Goal: Information Seeking & Learning: Find specific fact

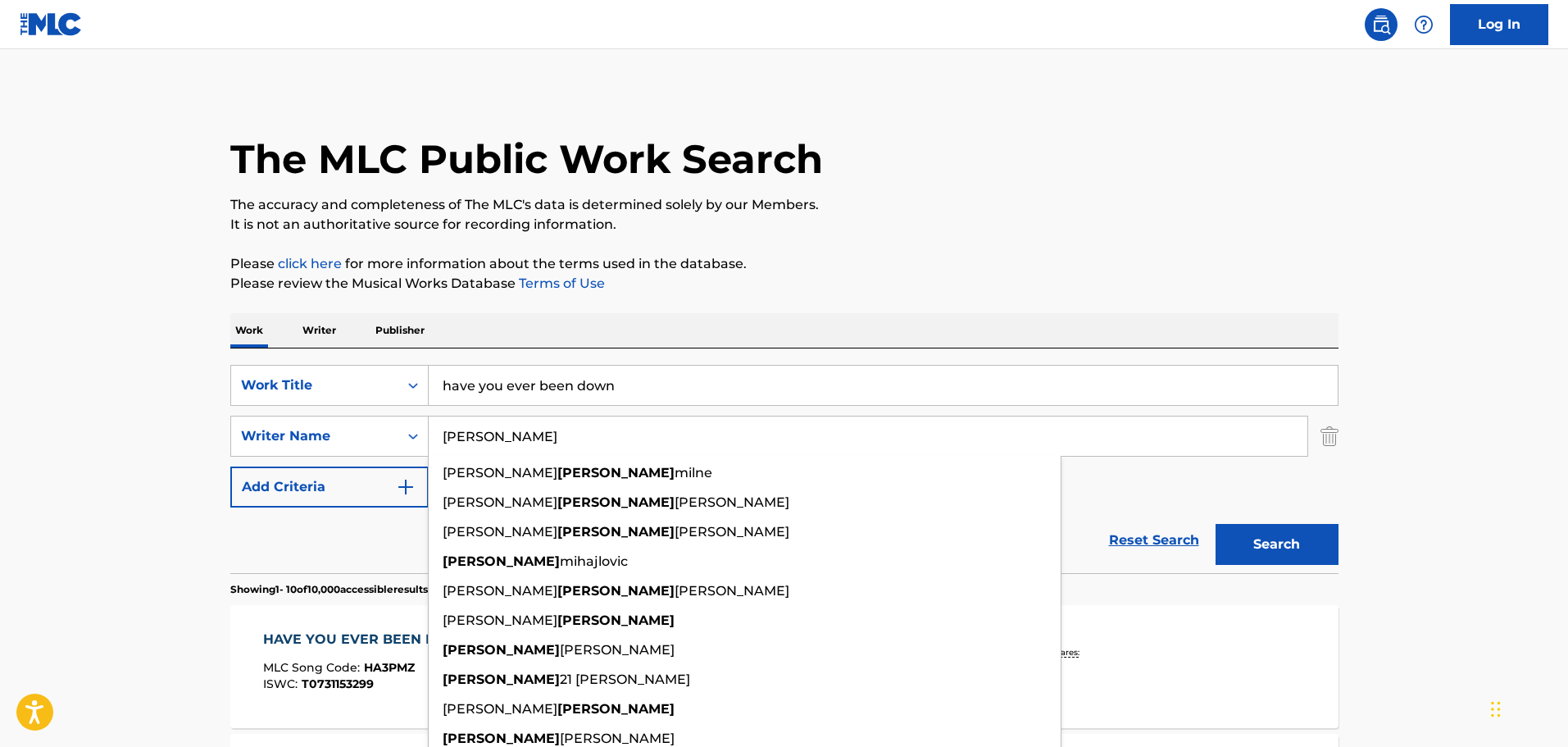
drag, startPoint x: 302, startPoint y: 351, endPoint x: 322, endPoint y: 342, distance: 21.9
click at [302, 350] on div "SearchWithCriteriabfecf4cd-09bd-4dbd-9927-074d6e2a39b6 Work Title have you ever…" at bounding box center [784, 461] width 1108 height 225
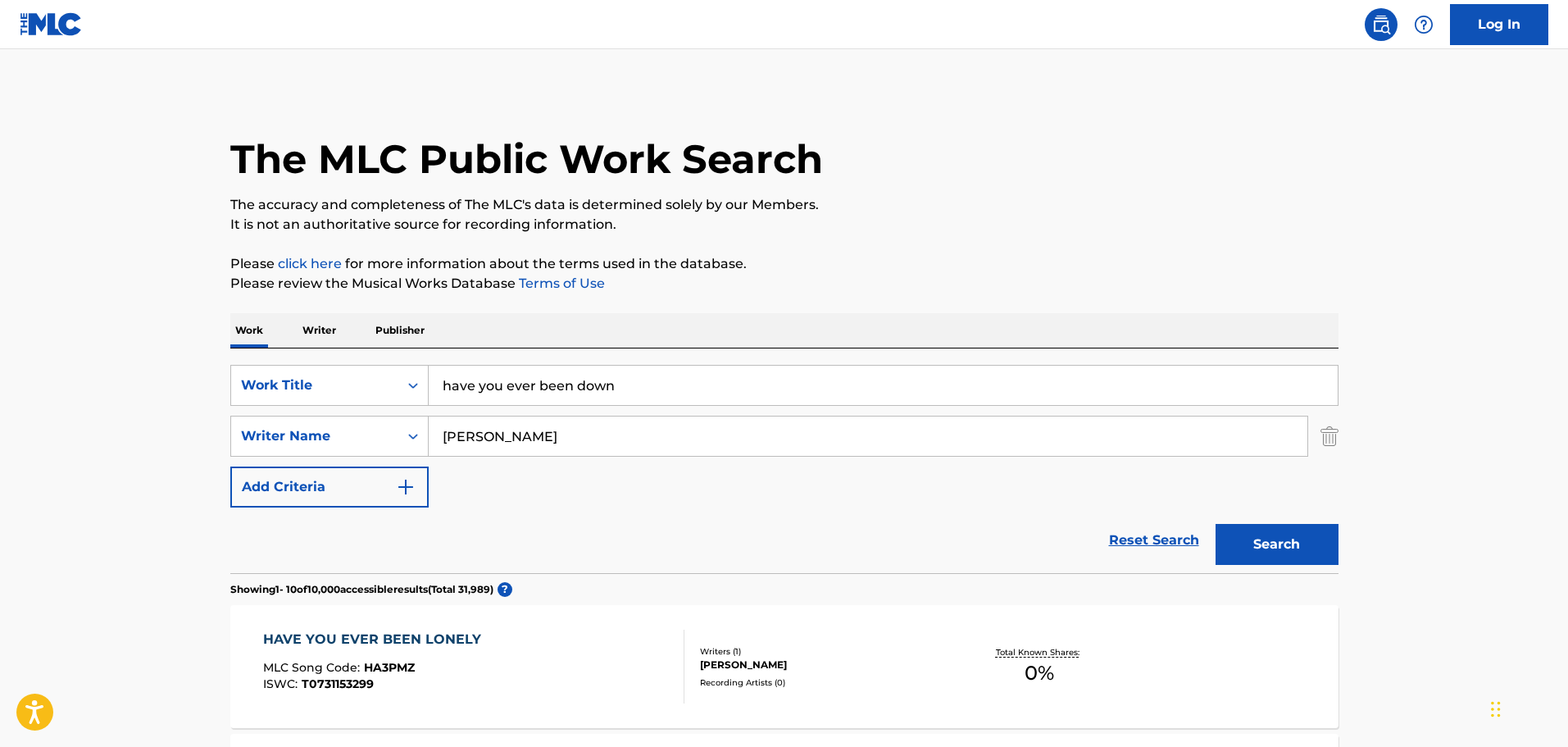
click at [330, 336] on p "Writer" at bounding box center [319, 330] width 44 height 35
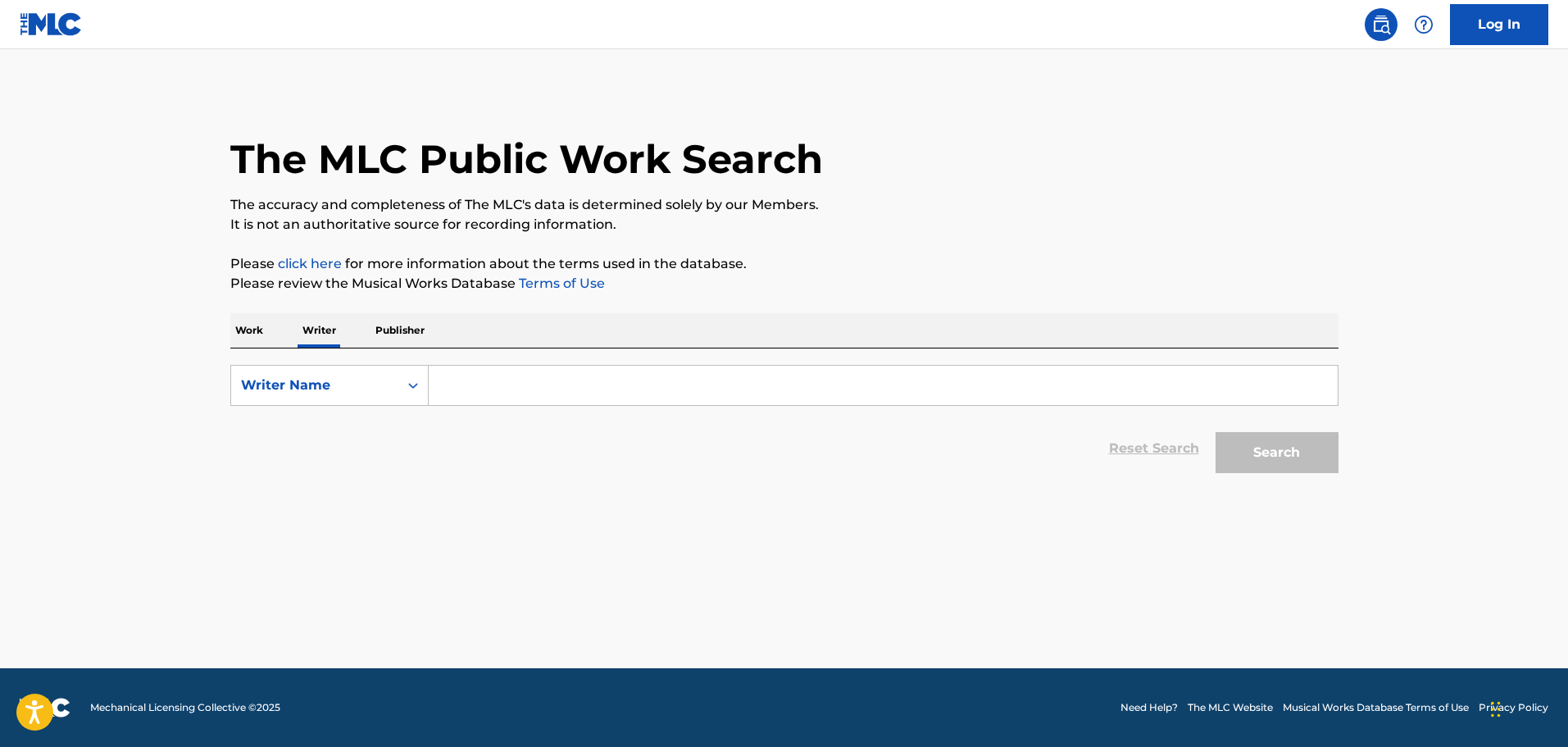
click at [477, 375] on input "Search Form" at bounding box center [883, 386] width 909 height 39
type input "JOB MAARSE"
click at [1215, 432] on button "Search" at bounding box center [1277, 452] width 123 height 41
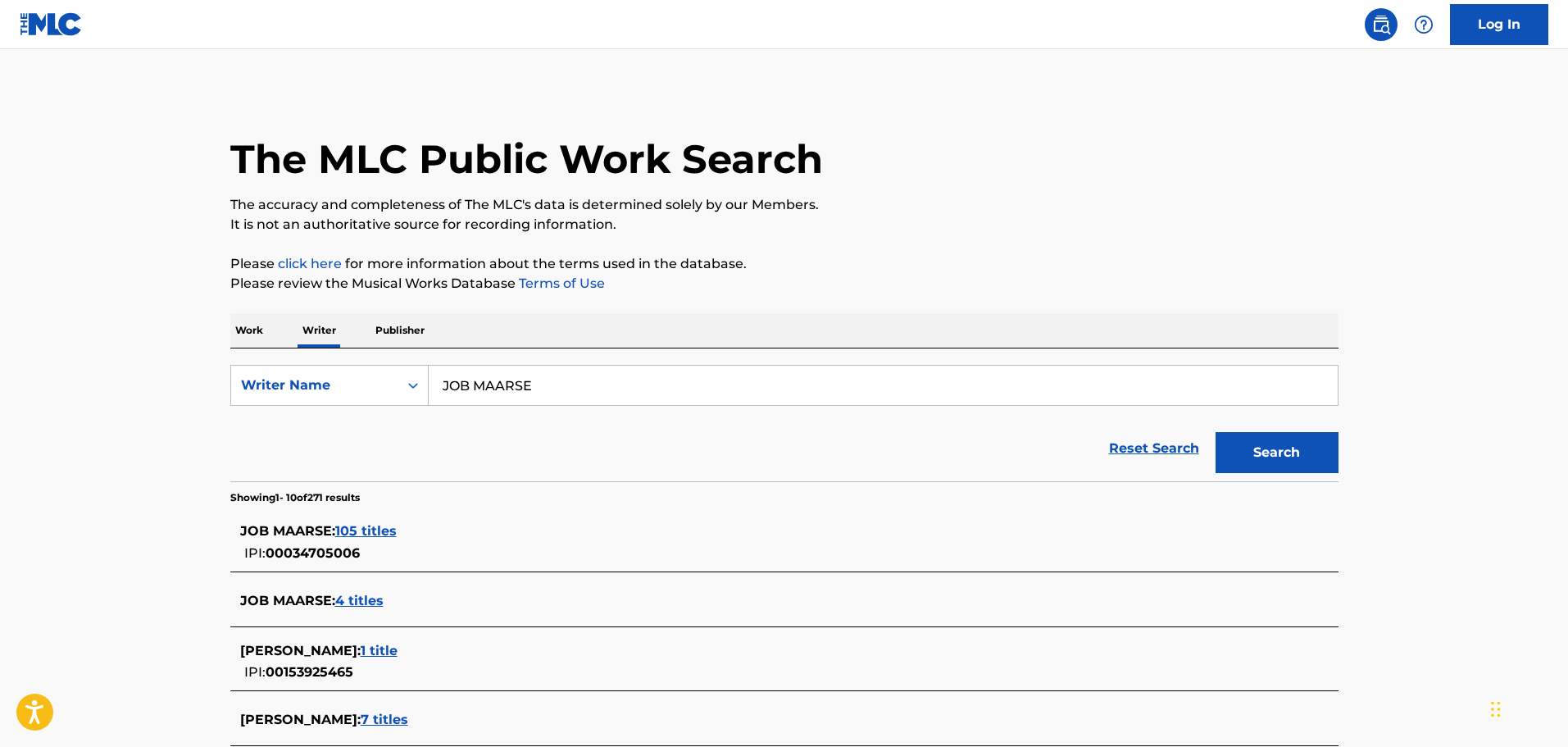
click at [249, 329] on p "Work" at bounding box center [249, 330] width 37 height 35
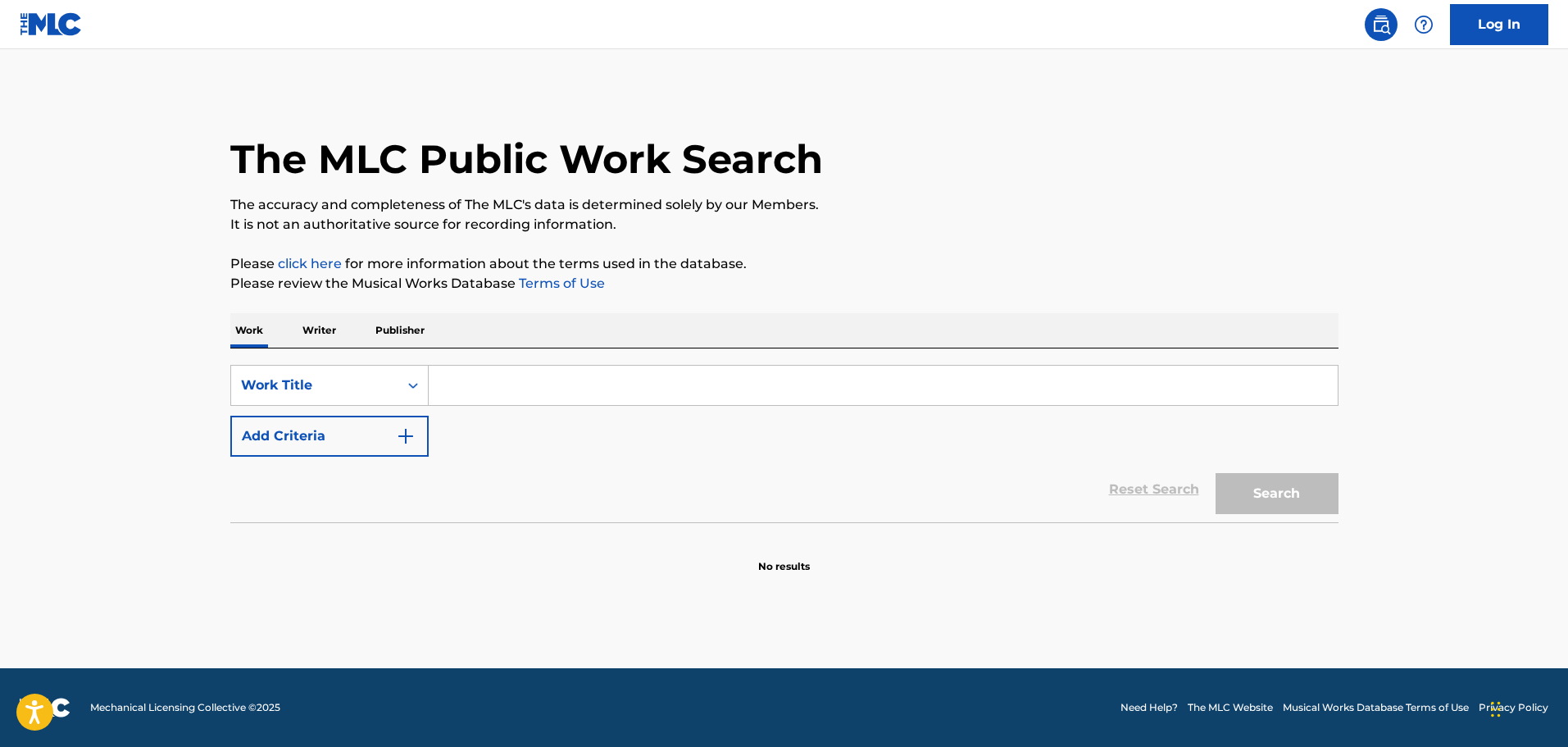
click at [488, 386] on input "Search Form" at bounding box center [883, 386] width 909 height 39
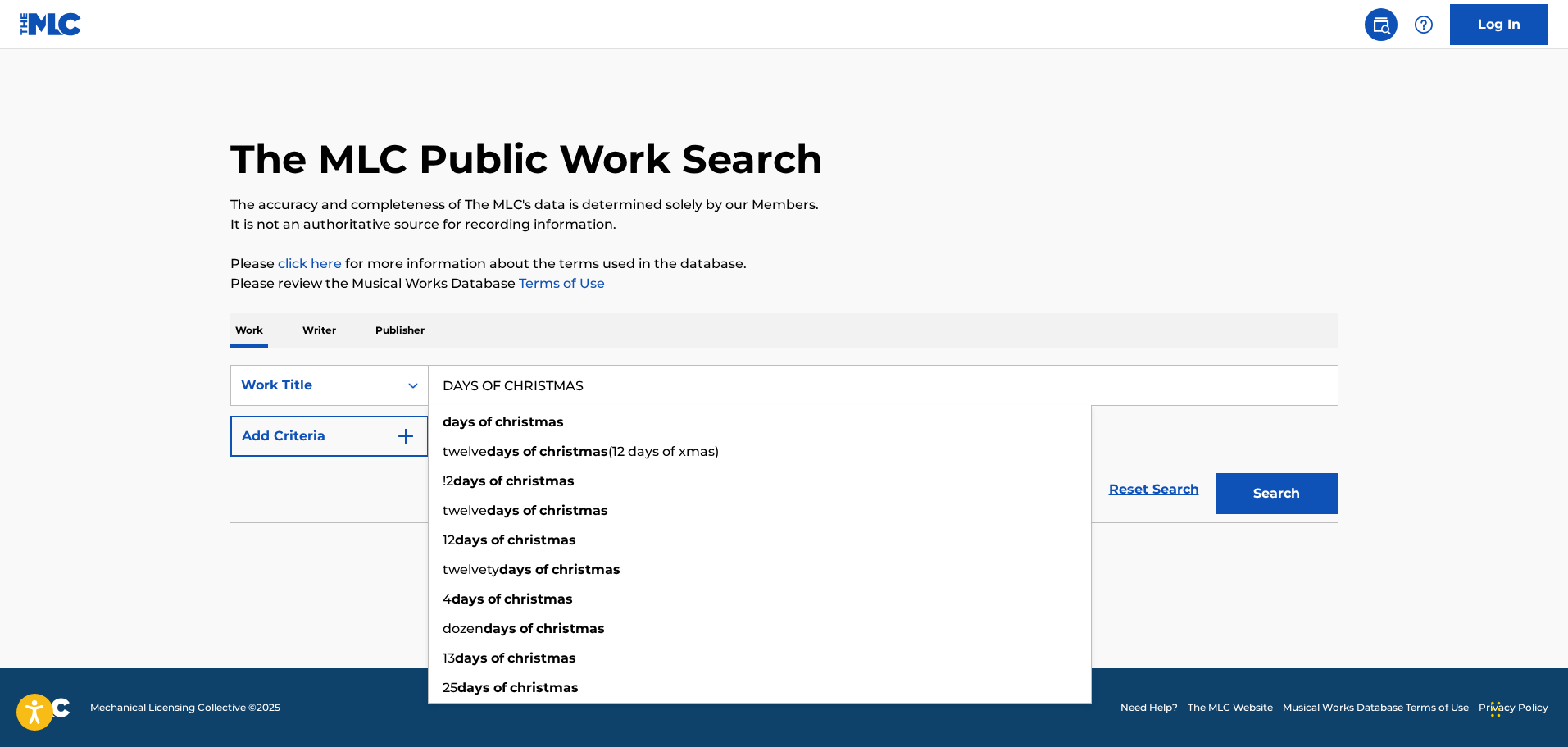
type input "DAYS OF CHRISTMAS"
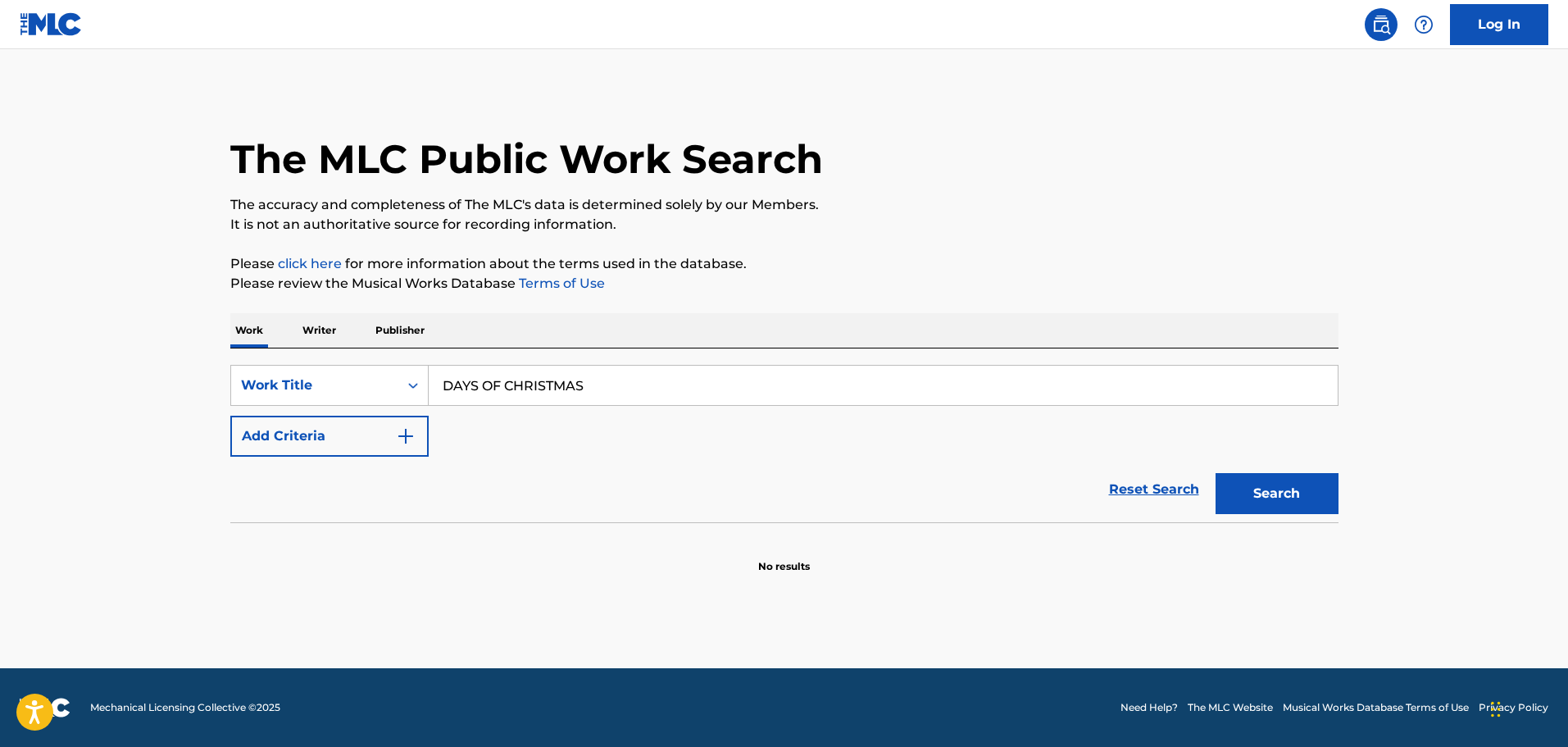
click at [348, 540] on section "No results" at bounding box center [784, 552] width 1108 height 43
click at [377, 461] on div "Reset Search Search" at bounding box center [784, 489] width 1108 height 65
click at [391, 435] on button "Add Criteria" at bounding box center [329, 436] width 198 height 41
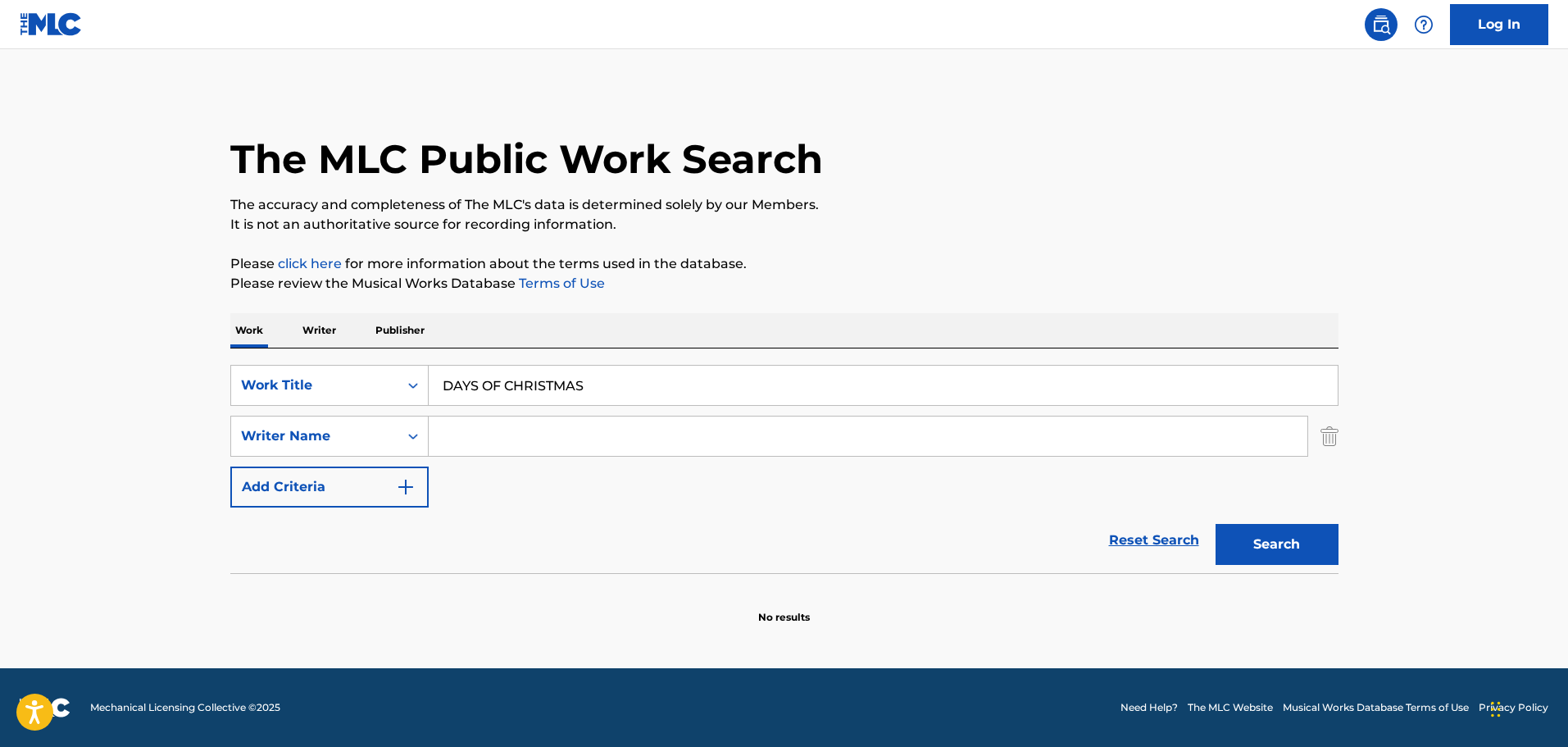
click at [505, 442] on input "Search Form" at bounding box center [867, 436] width 879 height 39
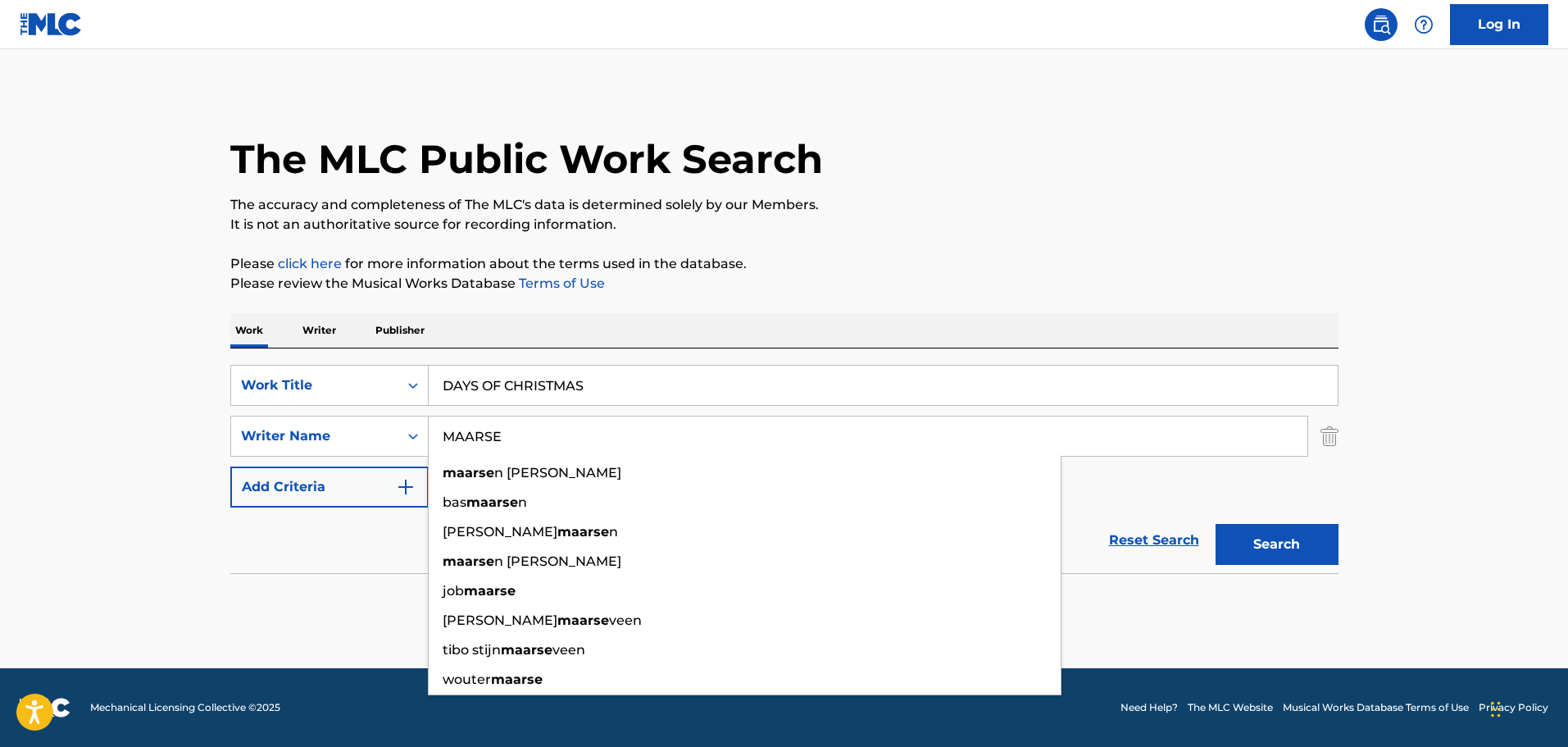
type input "MAARSE"
click at [1215, 524] on button "Search" at bounding box center [1277, 544] width 123 height 41
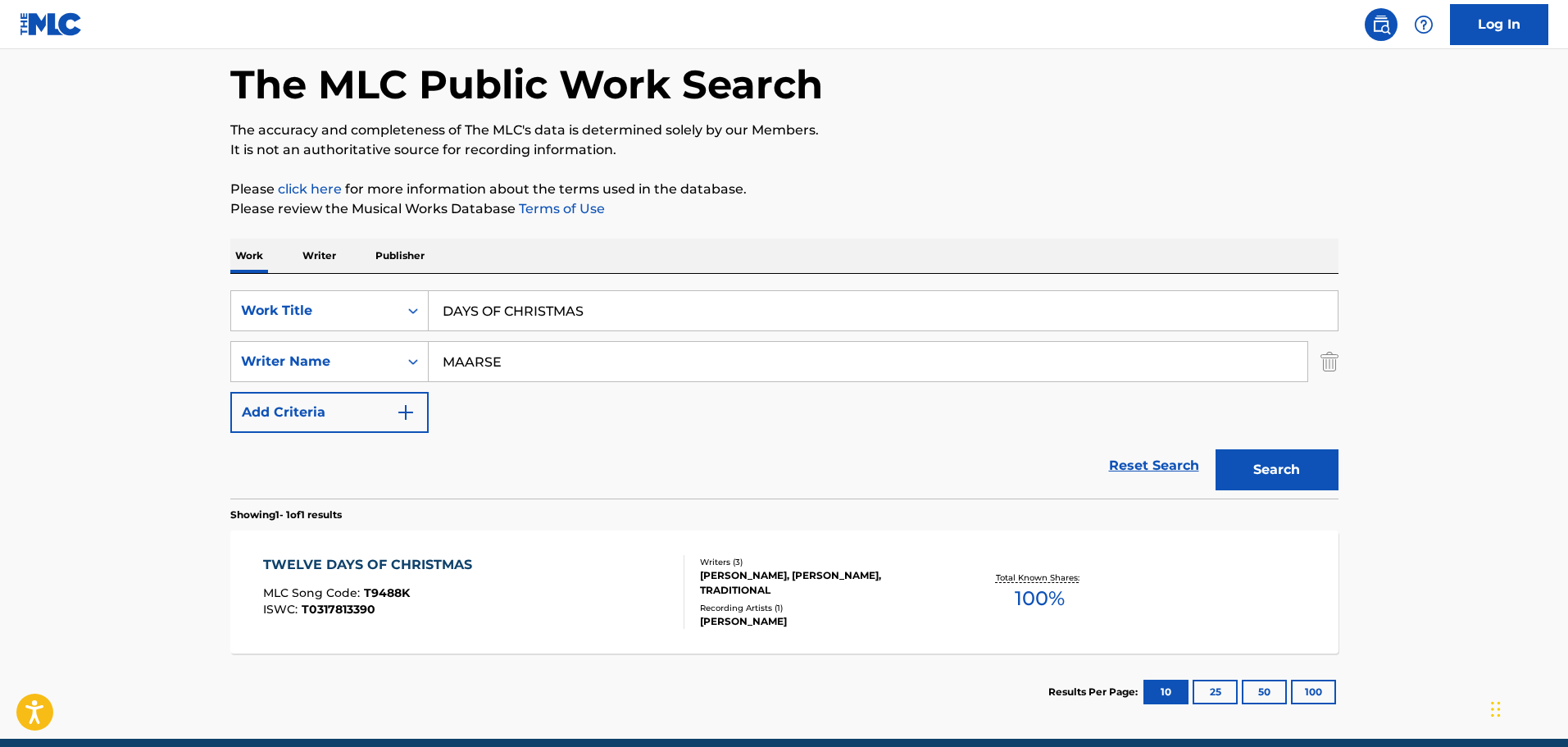
scroll to position [145, 0]
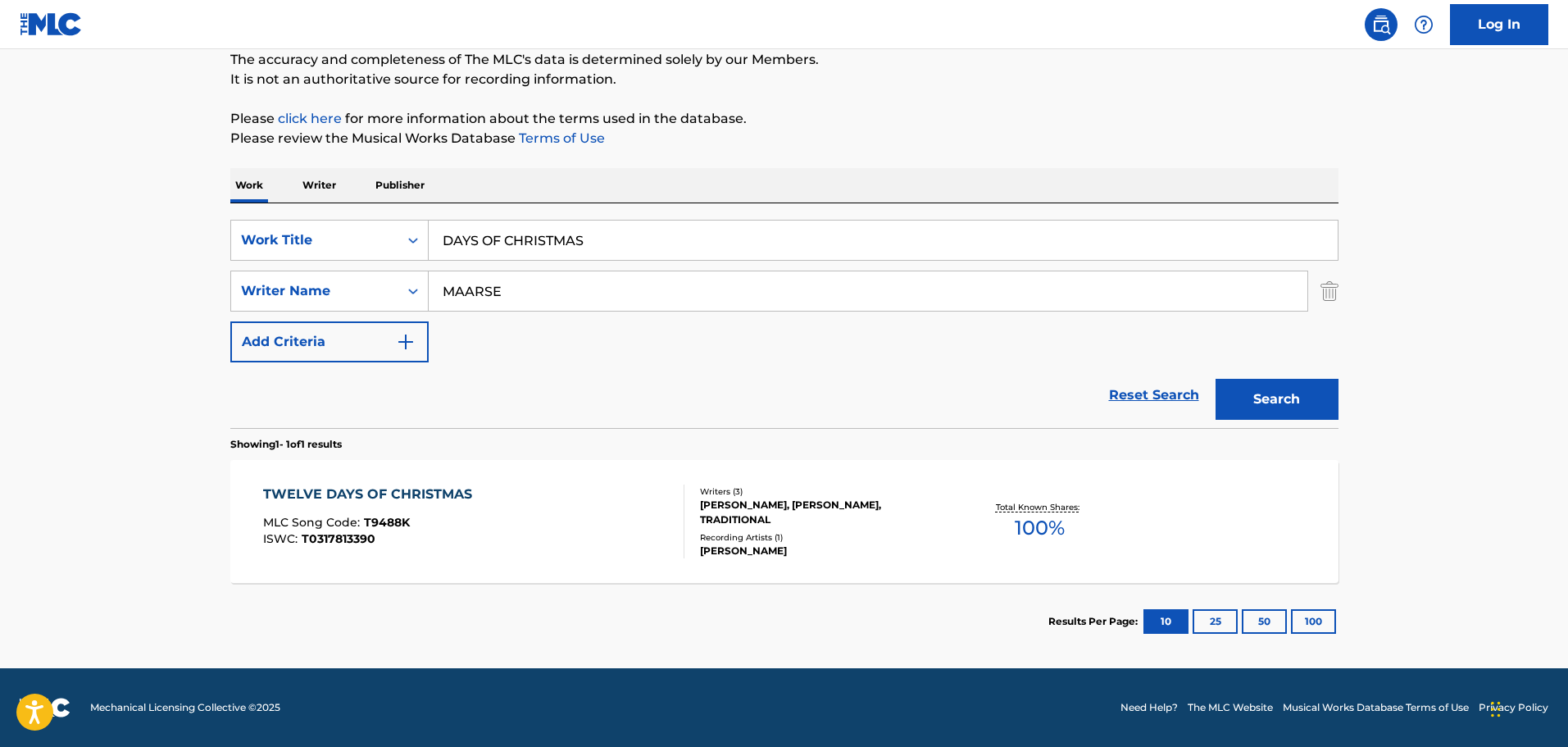
click at [561, 527] on div "TWELVE DAYS OF CHRISTMAS MLC Song Code : T9488K ISWC : T0317813390" at bounding box center [474, 521] width 421 height 74
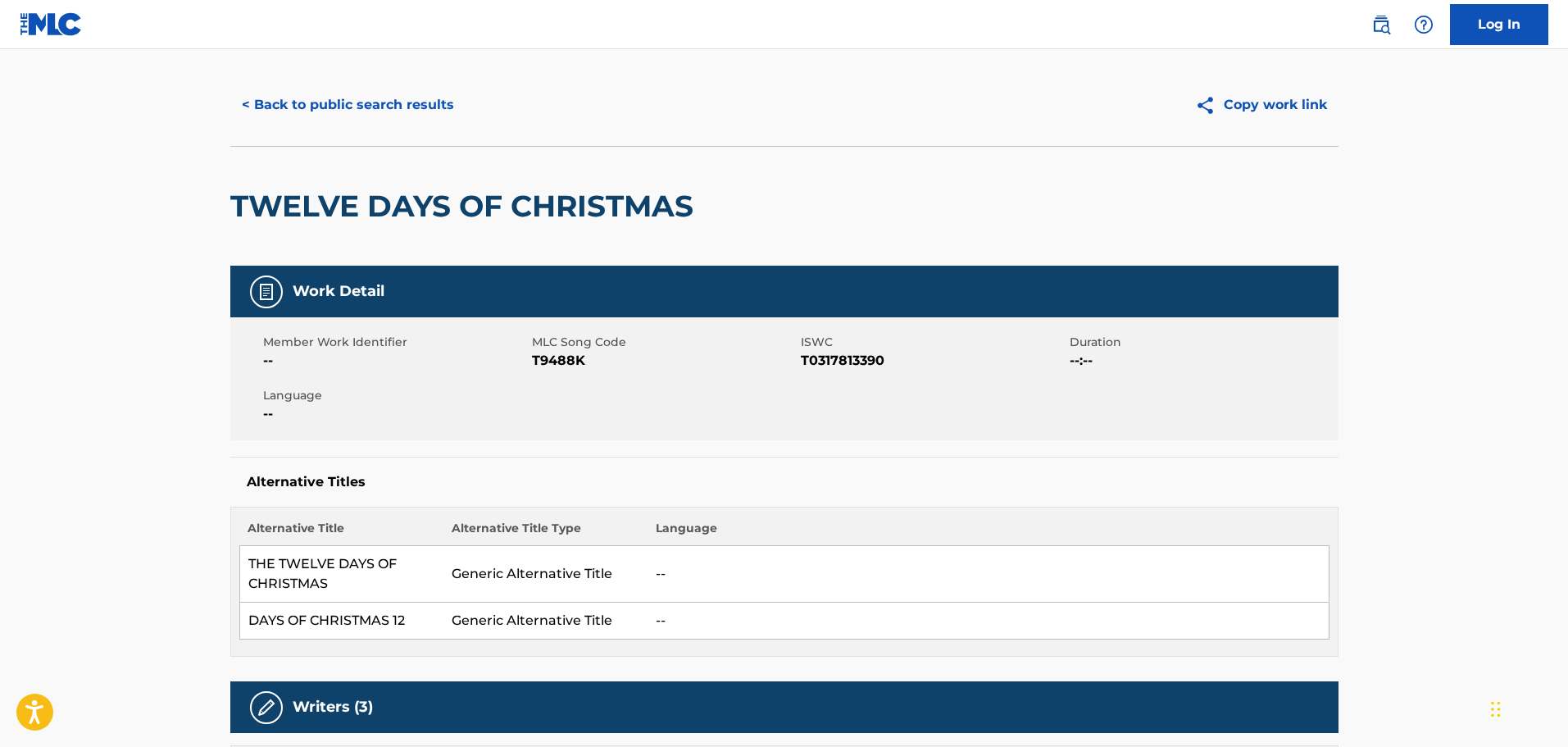
scroll to position [574, 0]
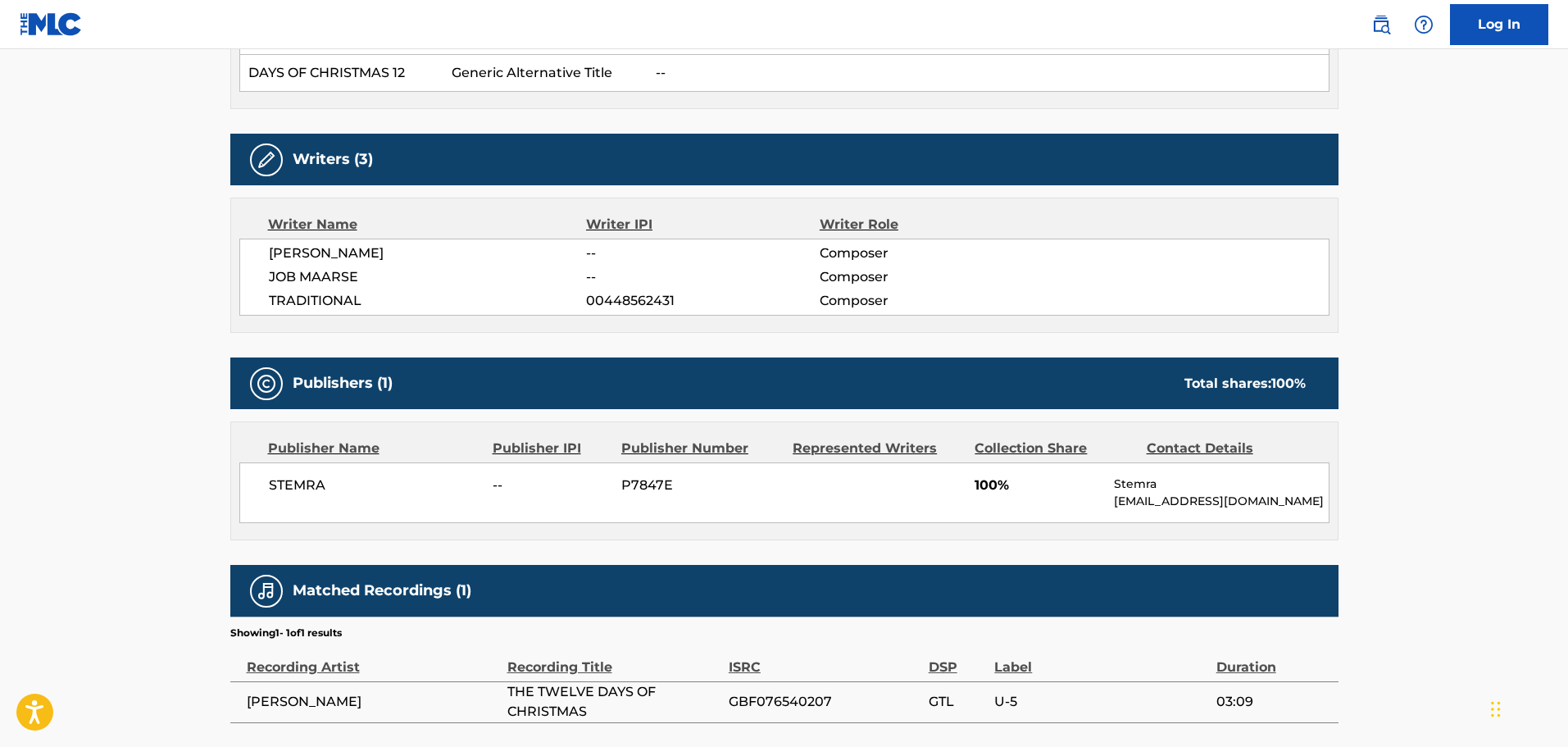
click at [857, 500] on div "STEMRA -- P7847E 100% Stemra [EMAIL_ADDRESS][DOMAIN_NAME]" at bounding box center [784, 493] width 1091 height 61
drag, startPoint x: 492, startPoint y: 297, endPoint x: 553, endPoint y: 348, distance: 79.5
click at [498, 308] on div "[PERSON_NAME] -- Composer JOB MAARSE -- Composer TRADITIONAL 00448562431 Compos…" at bounding box center [784, 277] width 1091 height 77
click at [648, 573] on div "Matched Recordings (1)" at bounding box center [784, 591] width 1108 height 52
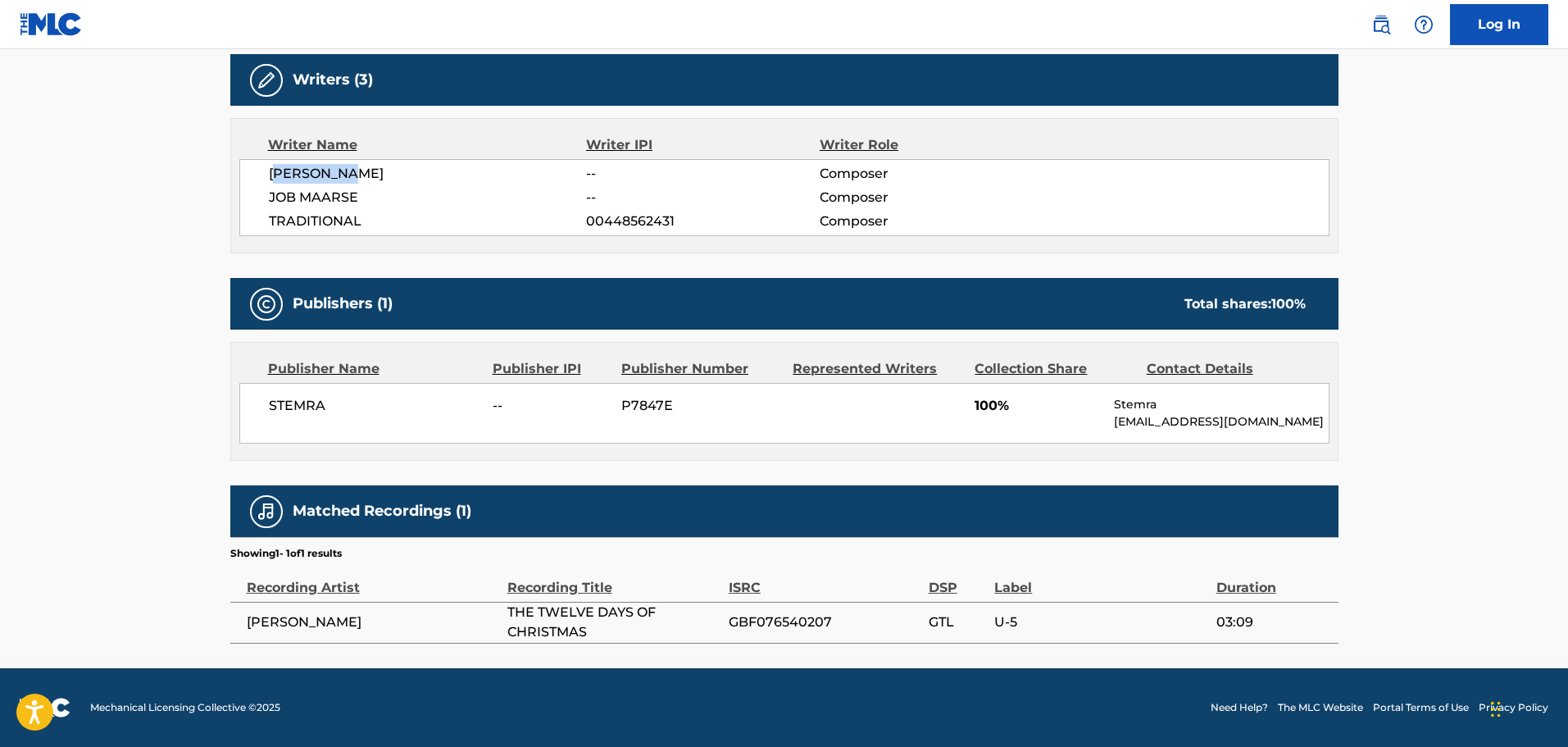
drag, startPoint x: 368, startPoint y: 170, endPoint x: 227, endPoint y: 170, distance: 141.0
click at [227, 170] on div "< Back to public search results Copy work link TWELVE DAYS OF CHRISTMAS Work De…" at bounding box center [784, 40] width 1148 height 1207
copy span "[PERSON_NAME]"
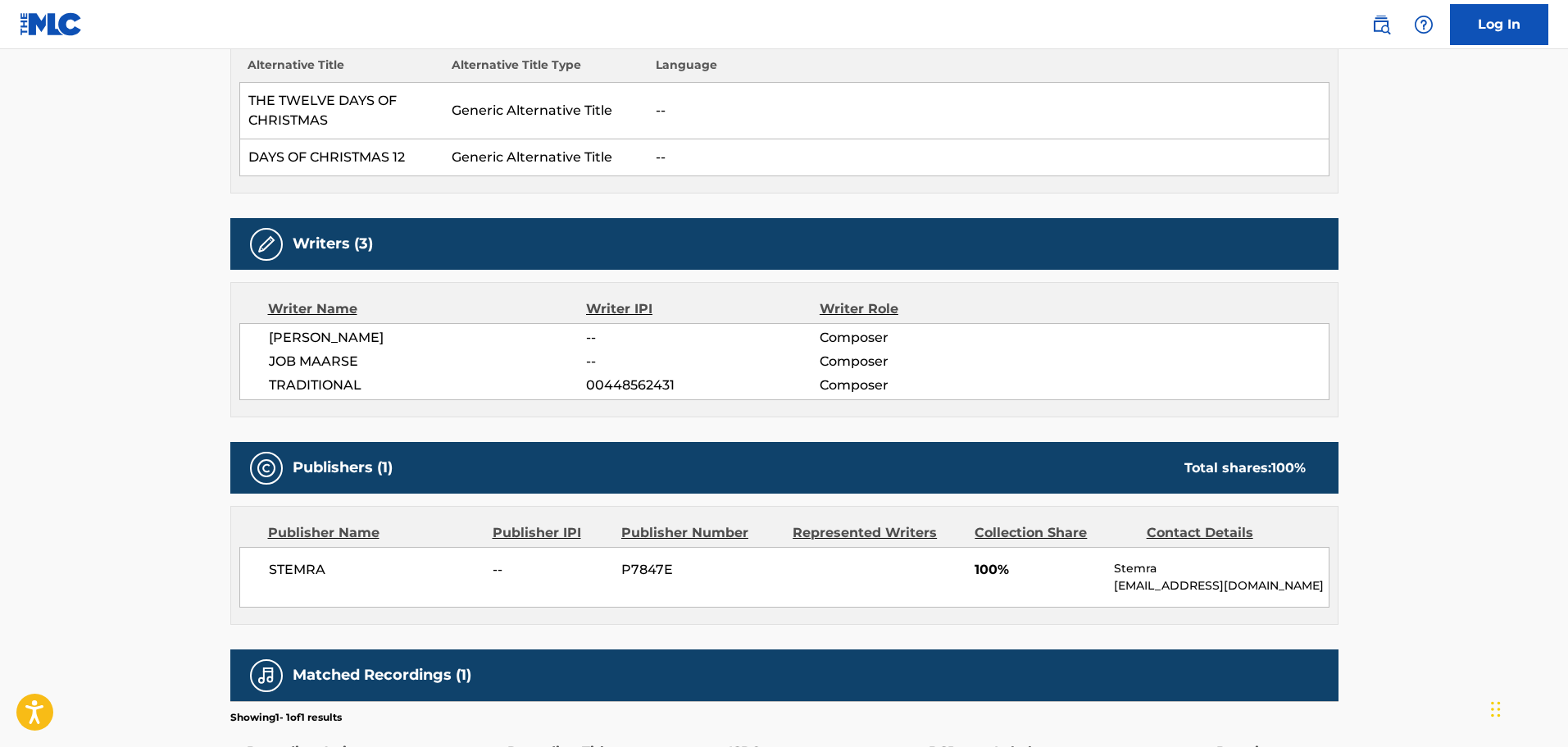
drag, startPoint x: 421, startPoint y: 352, endPoint x: 801, endPoint y: 364, distance: 380.2
click at [800, 363] on div "JOB MAARSE -- Composer" at bounding box center [799, 361] width 1060 height 20
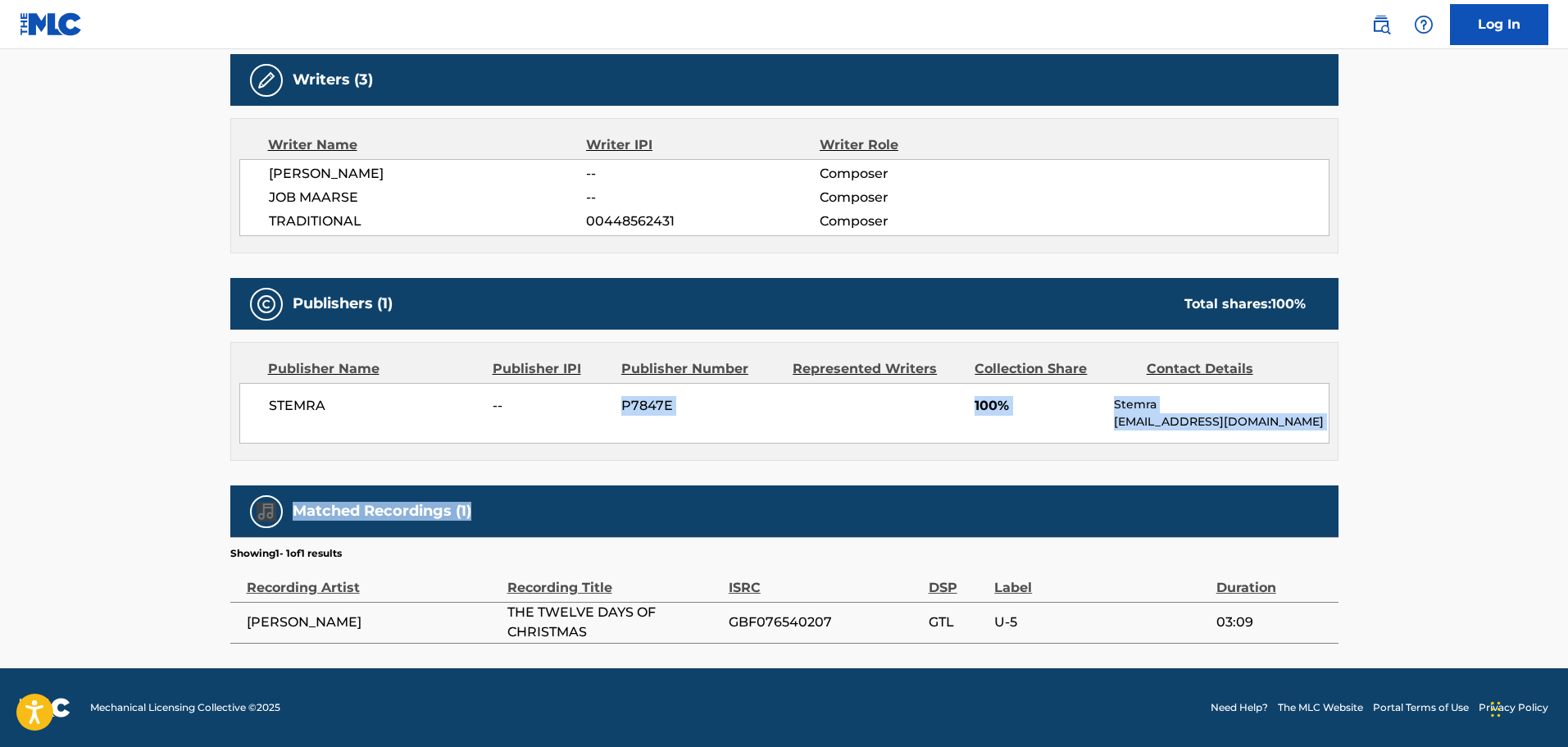
drag, startPoint x: 523, startPoint y: 404, endPoint x: 709, endPoint y: 469, distance: 197.0
click at [709, 469] on div "Work Detail Member Work Identifier -- MLC Song Code T9488K ISWC T0317813390 Dur…" at bounding box center [784, 141] width 1108 height 1005
click at [899, 476] on div "Work Detail Member Work Identifier -- MLC Song Code T9488K ISWC T0317813390 Dur…" at bounding box center [784, 141] width 1108 height 1005
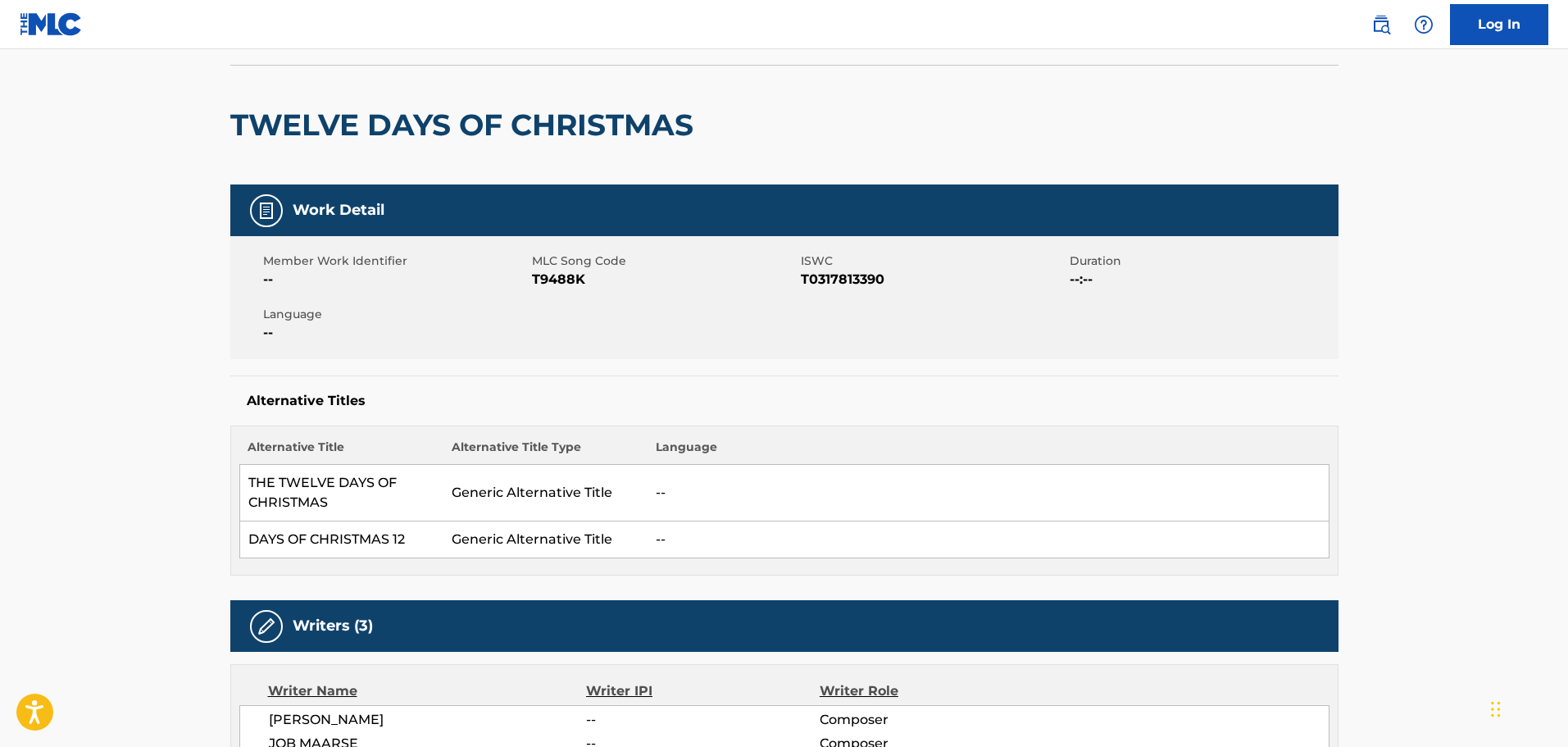
scroll to position [79, 0]
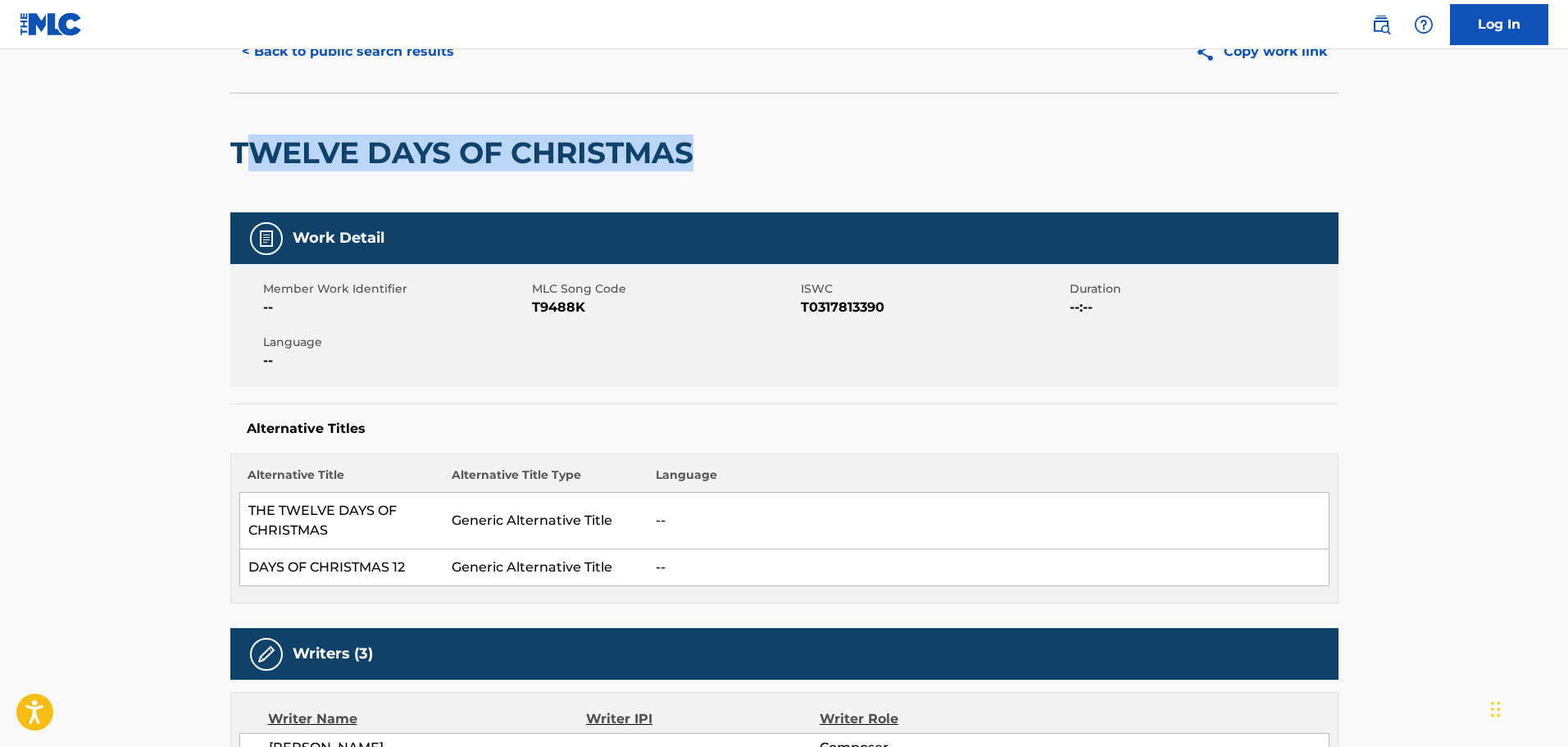
drag, startPoint x: 709, startPoint y: 145, endPoint x: 147, endPoint y: 133, distance: 562.1
click at [147, 133] on main "< Back to public search results Copy work link TWELVE DAYS OF CHRISTMAS Work De…" at bounding box center [784, 606] width 1568 height 1273
copy h2 "TWELVE DAYS OF CHRISTMAS"
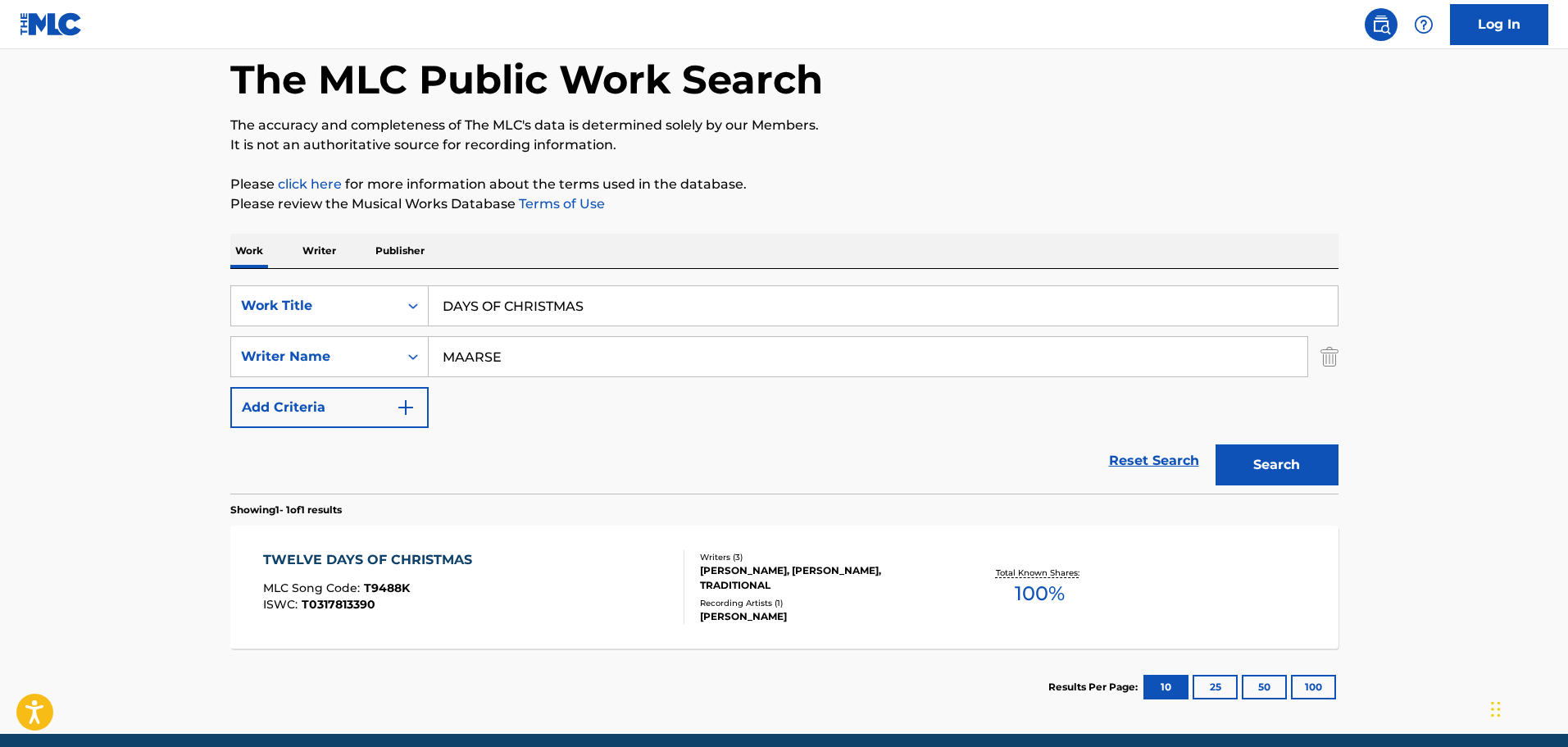
click at [589, 365] on input "MAARSE" at bounding box center [867, 357] width 879 height 39
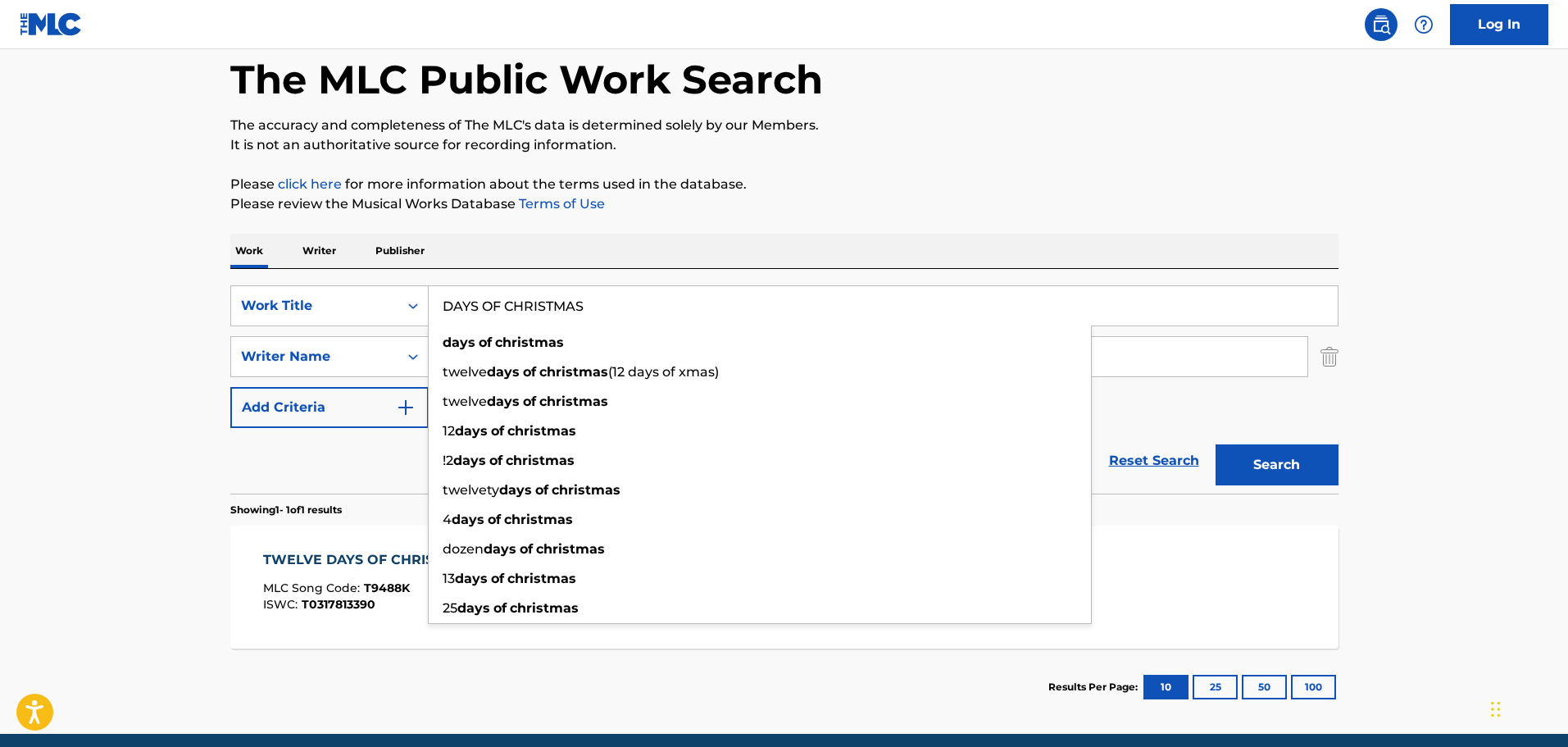
drag, startPoint x: 635, startPoint y: 306, endPoint x: 450, endPoint y: 306, distance: 185.0
click at [450, 306] on input "DAYS OF CHRISTMAS" at bounding box center [883, 306] width 909 height 39
click at [598, 316] on input "DAYS OF CHRISTMAS" at bounding box center [883, 306] width 909 height 39
drag, startPoint x: 601, startPoint y: 312, endPoint x: 395, endPoint y: 312, distance: 206.0
click at [395, 312] on div "SearchWithCriteriabfecf4cd-09bd-4dbd-9927-074d6e2a39b6 Work Title DAYS OF CHRIS…" at bounding box center [784, 306] width 1108 height 41
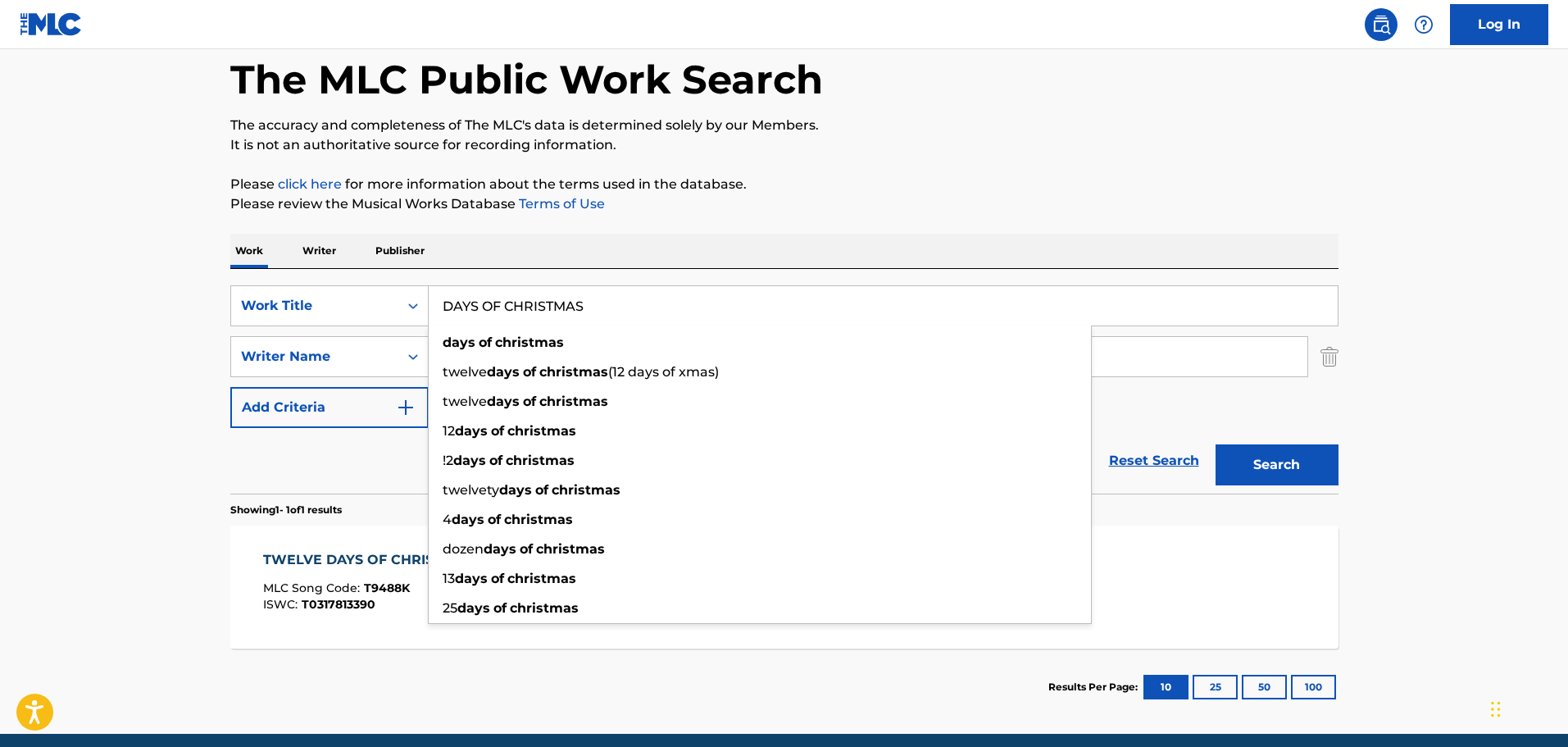
paste input "TWAALF DAGEN KERSTMI"
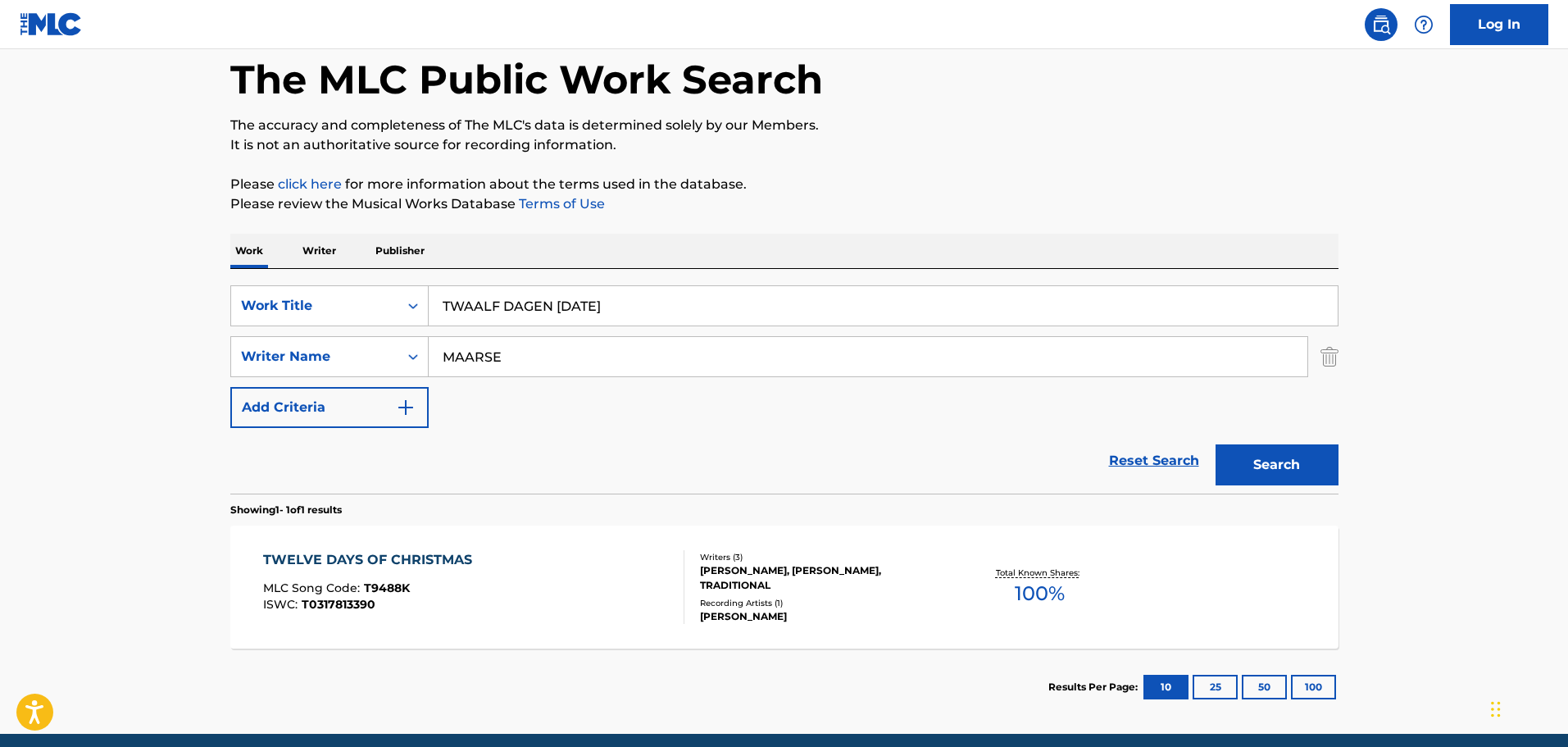
click at [547, 447] on div "Reset Search Search" at bounding box center [784, 460] width 1108 height 65
click at [1284, 455] on button "Search" at bounding box center [1277, 465] width 123 height 41
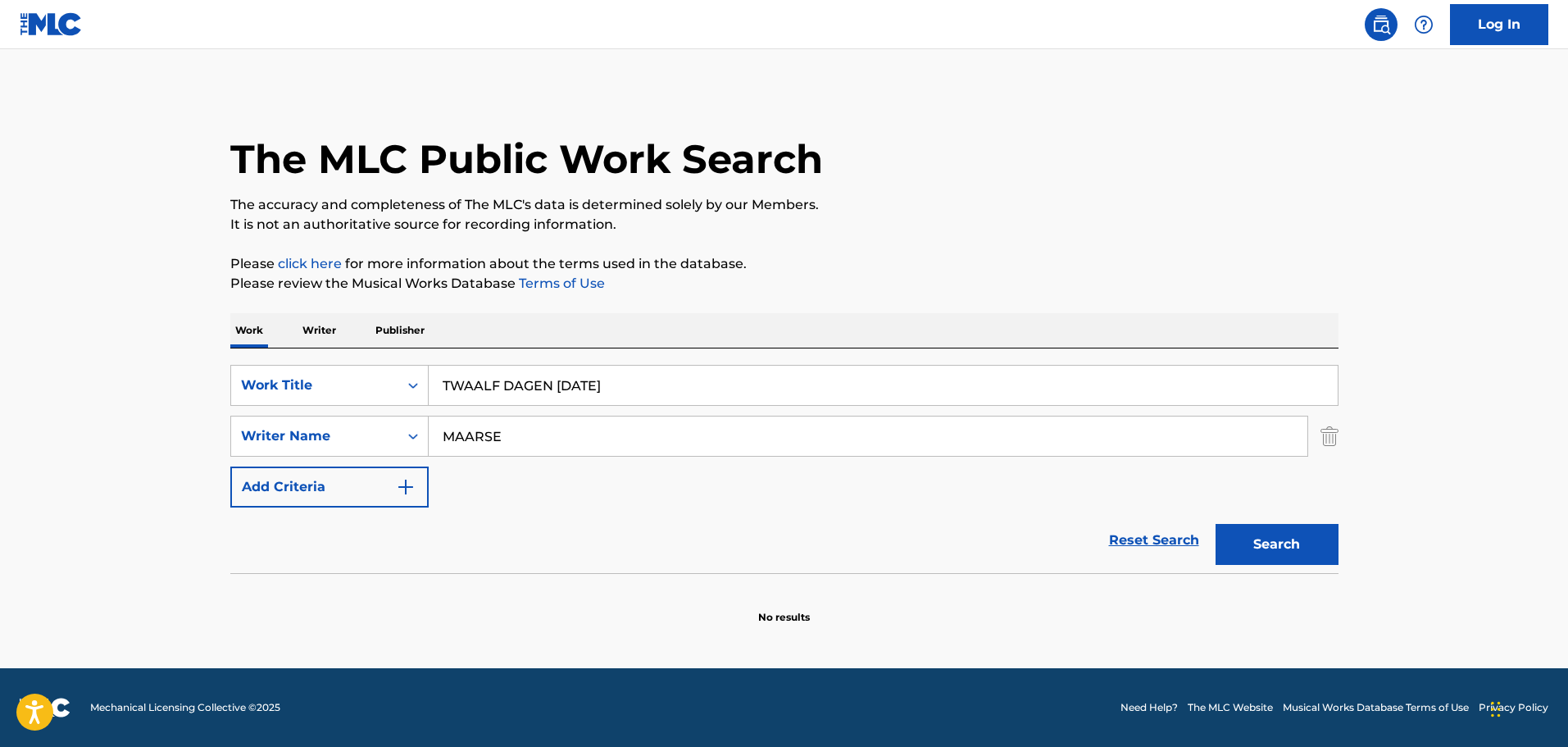
drag, startPoint x: 503, startPoint y: 392, endPoint x: 0, endPoint y: 199, distance: 538.8
click at [0, 227] on main "The MLC Public Work Search The accuracy and completeness of The MLC's data is d…" at bounding box center [784, 358] width 1568 height 618
click at [1215, 524] on button "Search" at bounding box center [1277, 544] width 123 height 41
click at [982, 163] on div "The MLC Public Work Search" at bounding box center [784, 150] width 1108 height 120
drag, startPoint x: 577, startPoint y: 387, endPoint x: 220, endPoint y: 362, distance: 357.9
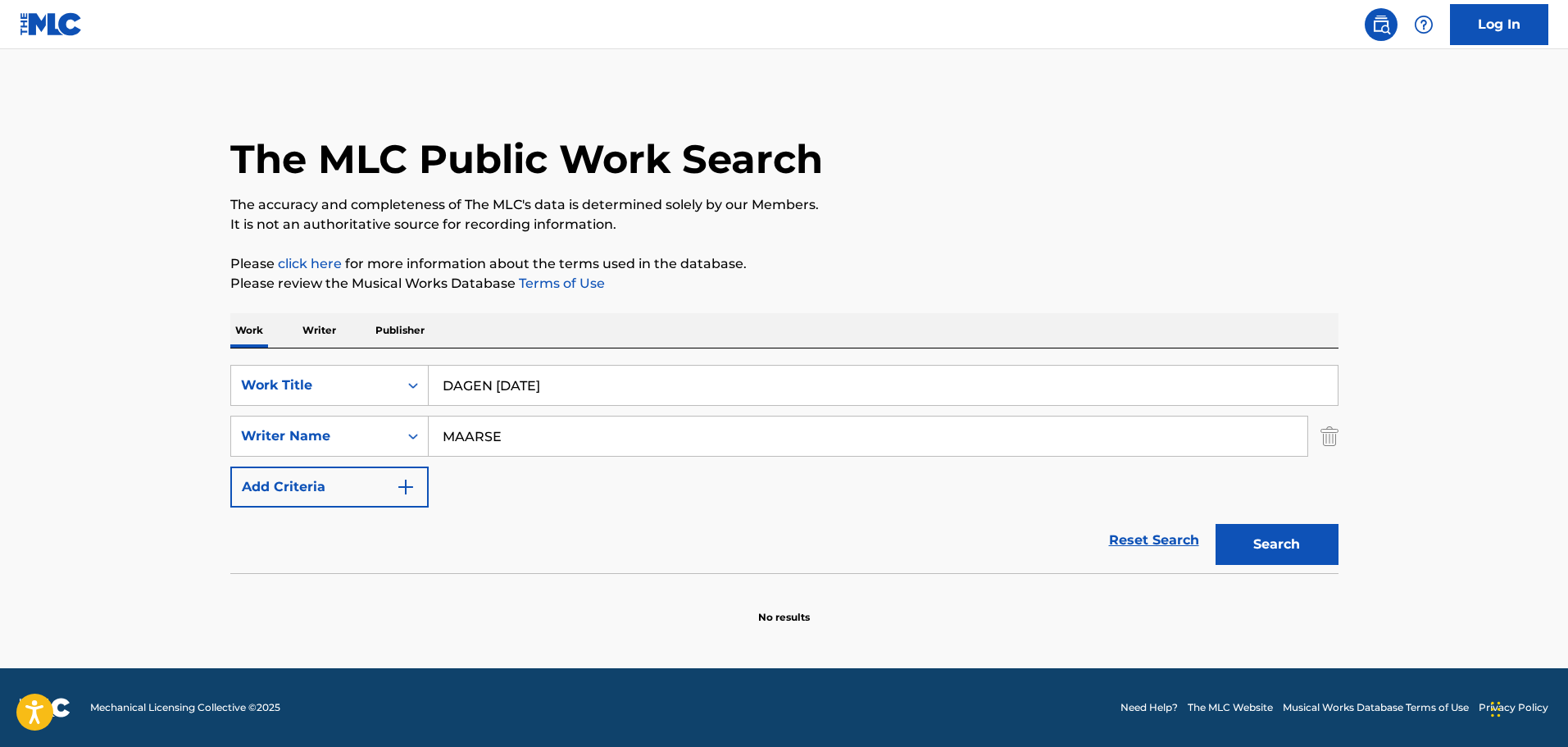
click at [220, 362] on div "The MLC Public Work Search The accuracy and completeness of The MLC's data is d…" at bounding box center [784, 357] width 1148 height 535
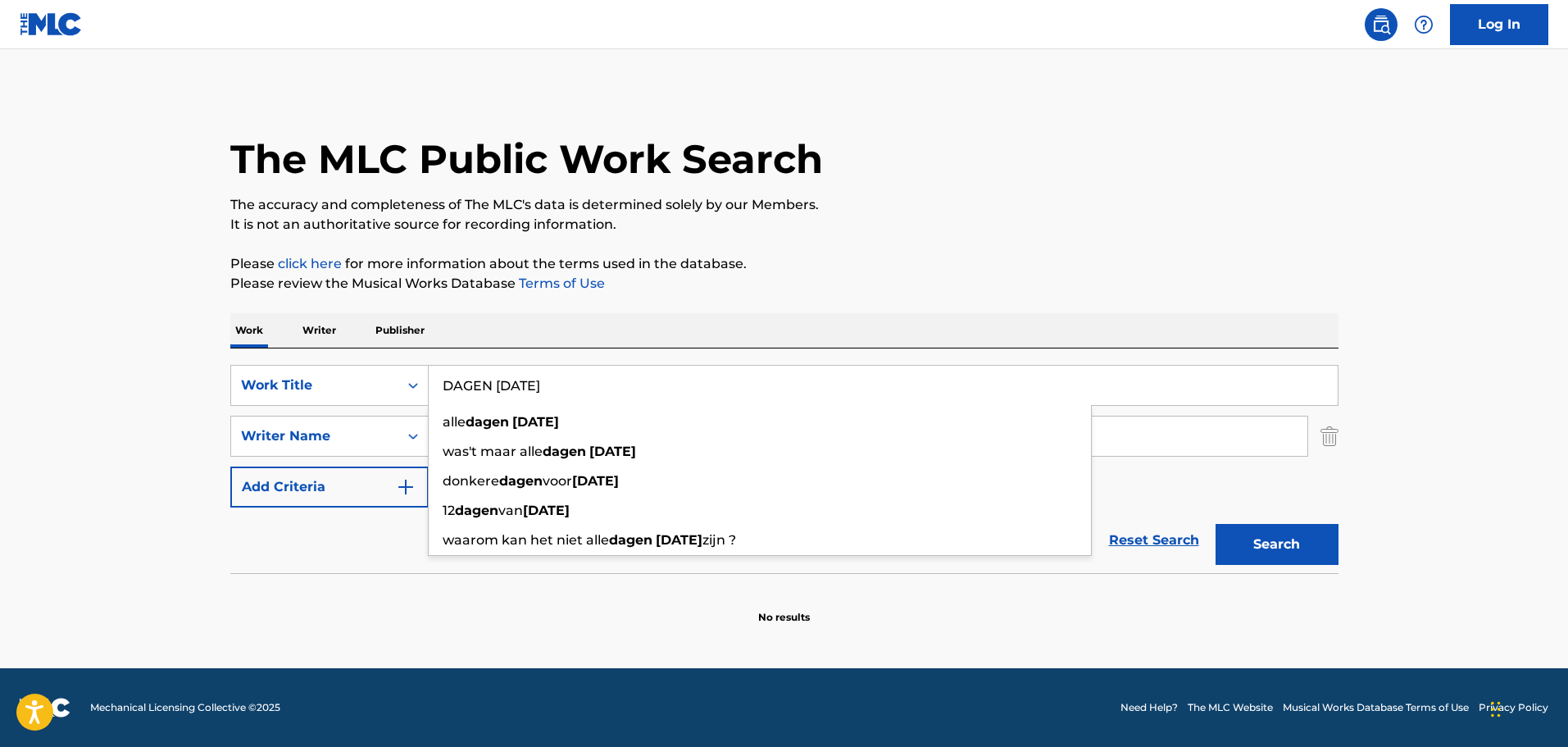
paste input "TWAALF"
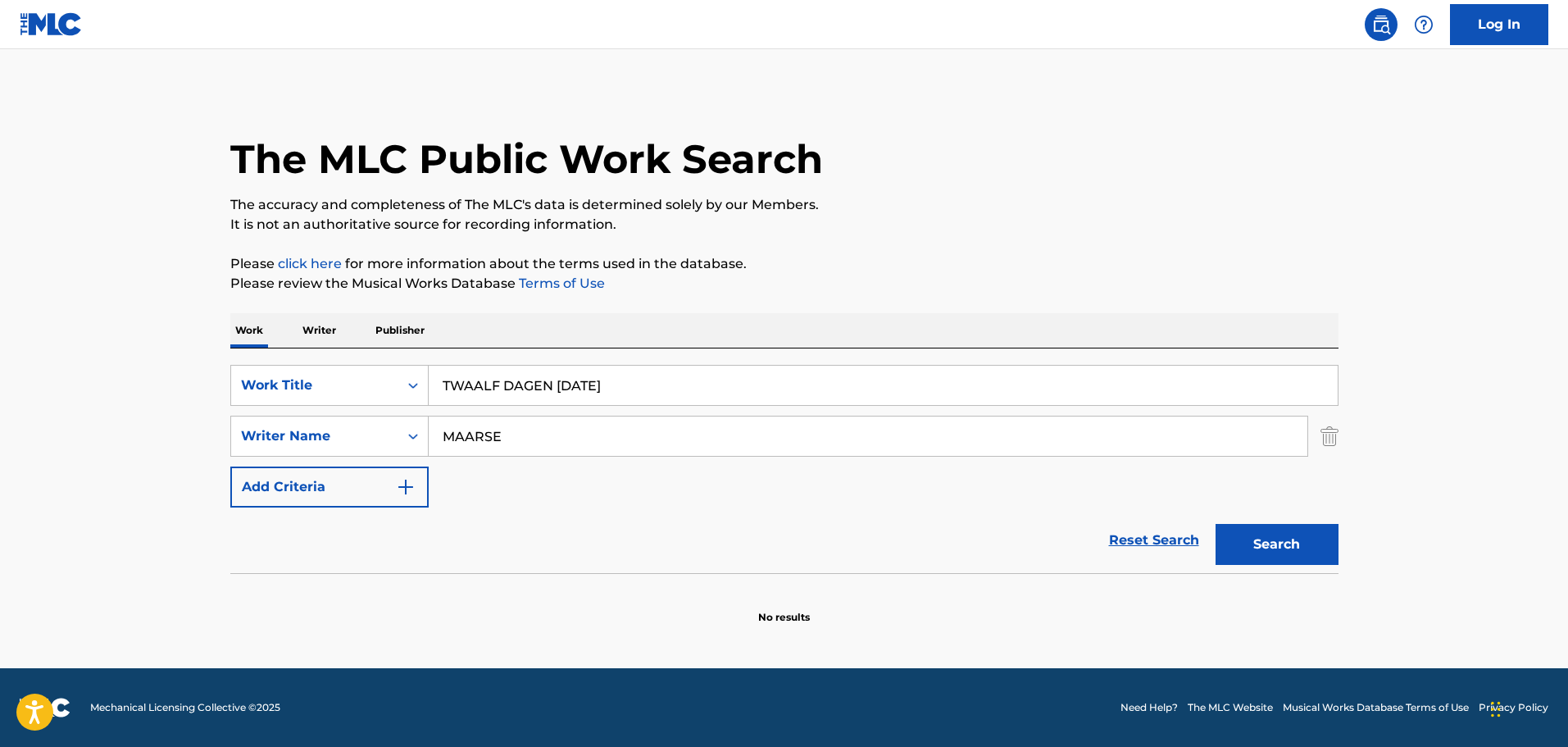
type input "TWAALF DAGEN [DATE]"
click at [546, 537] on div "Reset Search Search" at bounding box center [784, 540] width 1108 height 65
drag, startPoint x: 520, startPoint y: 442, endPoint x: 129, endPoint y: 343, distance: 403.3
click at [138, 347] on main "The MLC Public Work Search The accuracy and completeness of The MLC's data is d…" at bounding box center [784, 358] width 1568 height 618
click at [1215, 524] on button "Search" at bounding box center [1277, 544] width 123 height 41
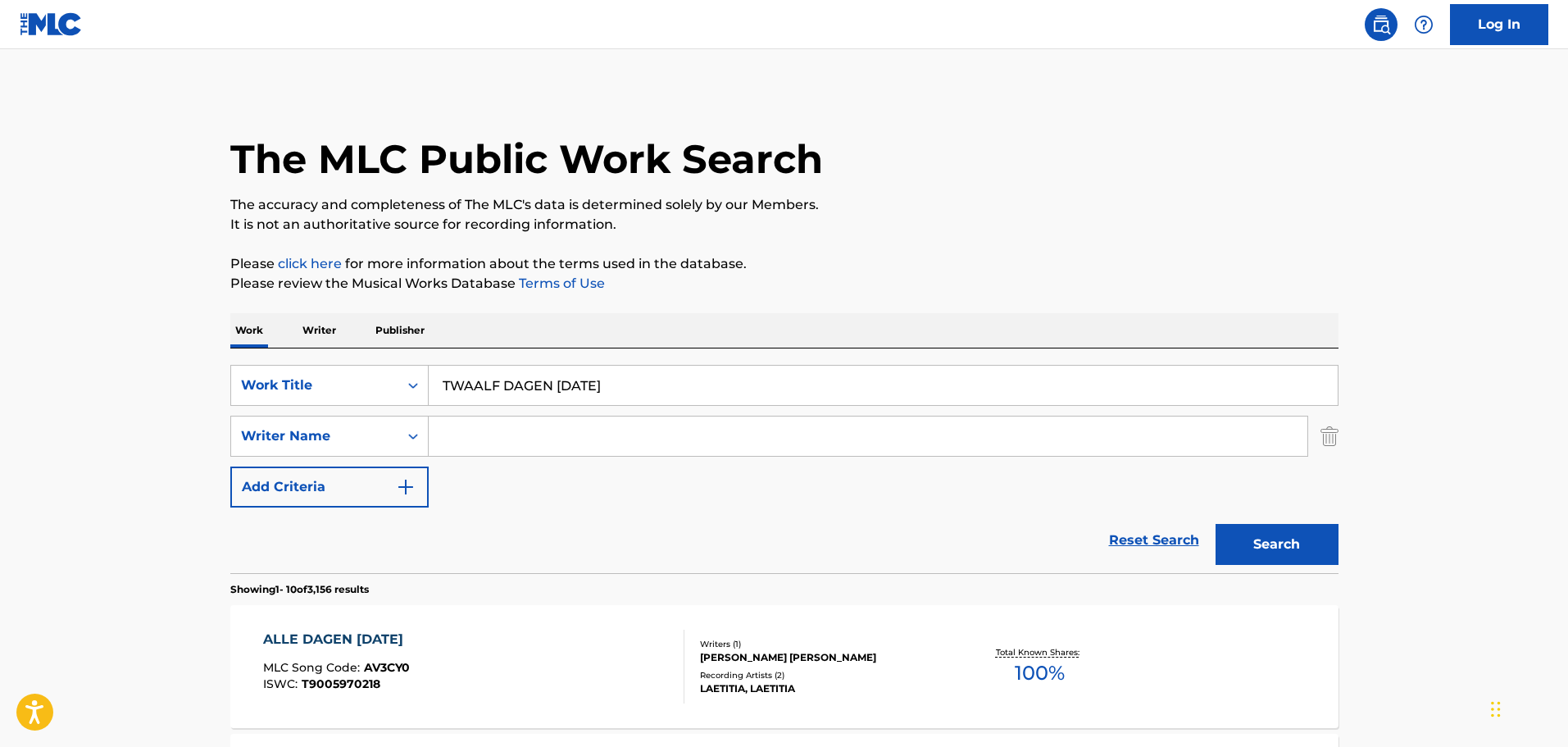
click at [568, 425] on input "Search Form" at bounding box center [867, 436] width 879 height 39
click at [1215, 524] on button "Search" at bounding box center [1277, 544] width 123 height 41
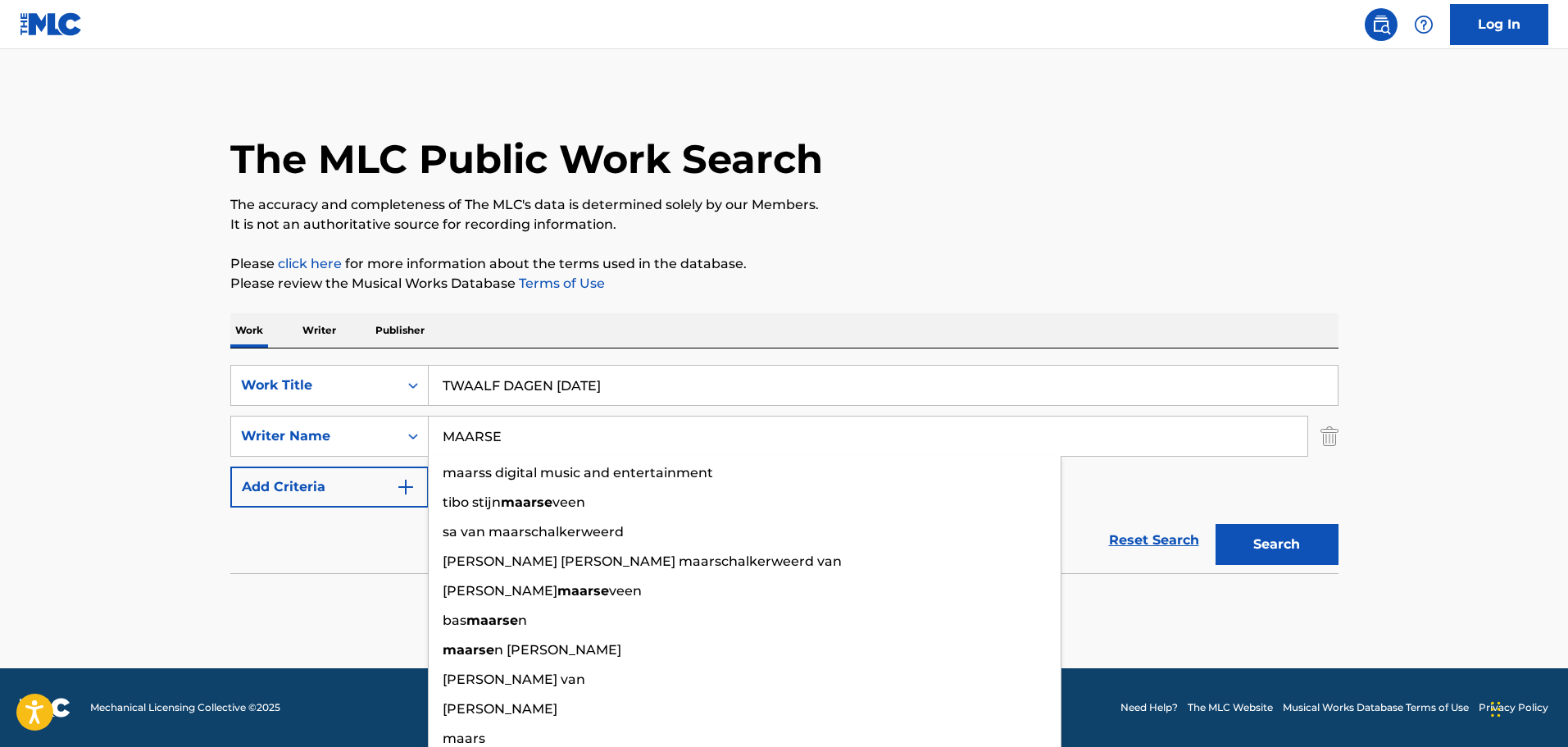
type input "MAARSE"
click at [1215, 524] on button "Search" at bounding box center [1277, 544] width 123 height 41
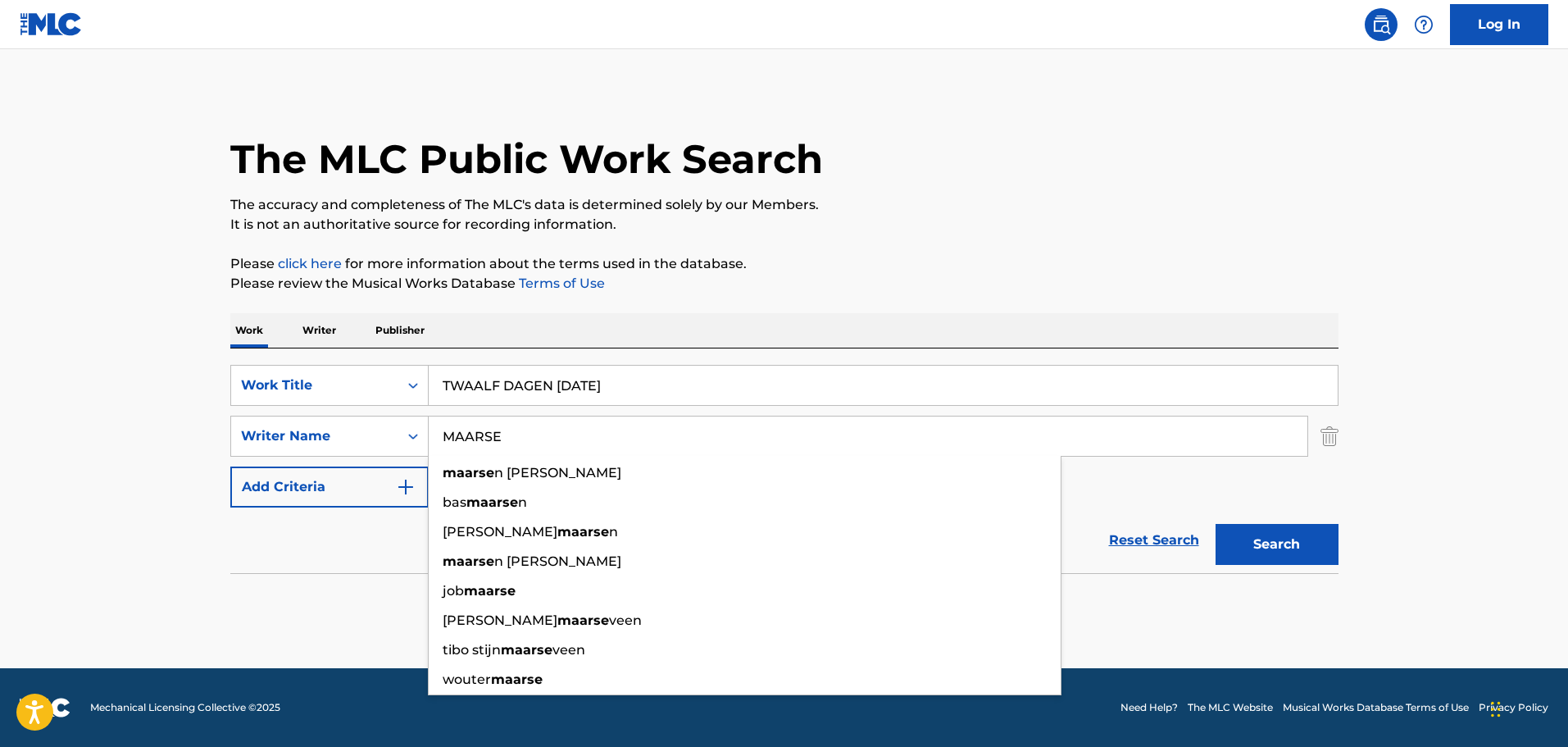
click at [1497, 398] on main "The MLC Public Work Search The accuracy and completeness of The MLC's data is d…" at bounding box center [784, 358] width 1568 height 618
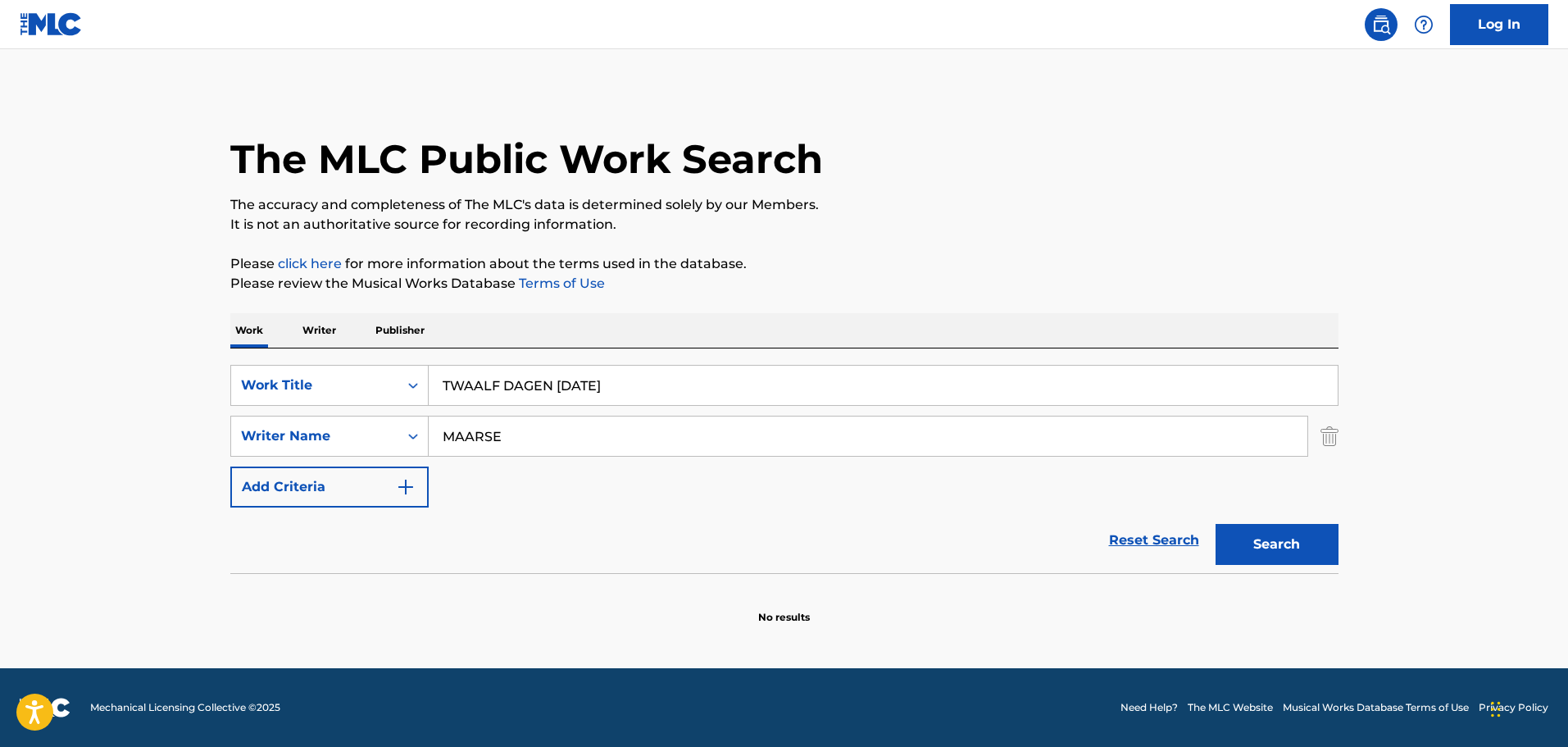
click at [1277, 542] on button "Search" at bounding box center [1277, 544] width 123 height 41
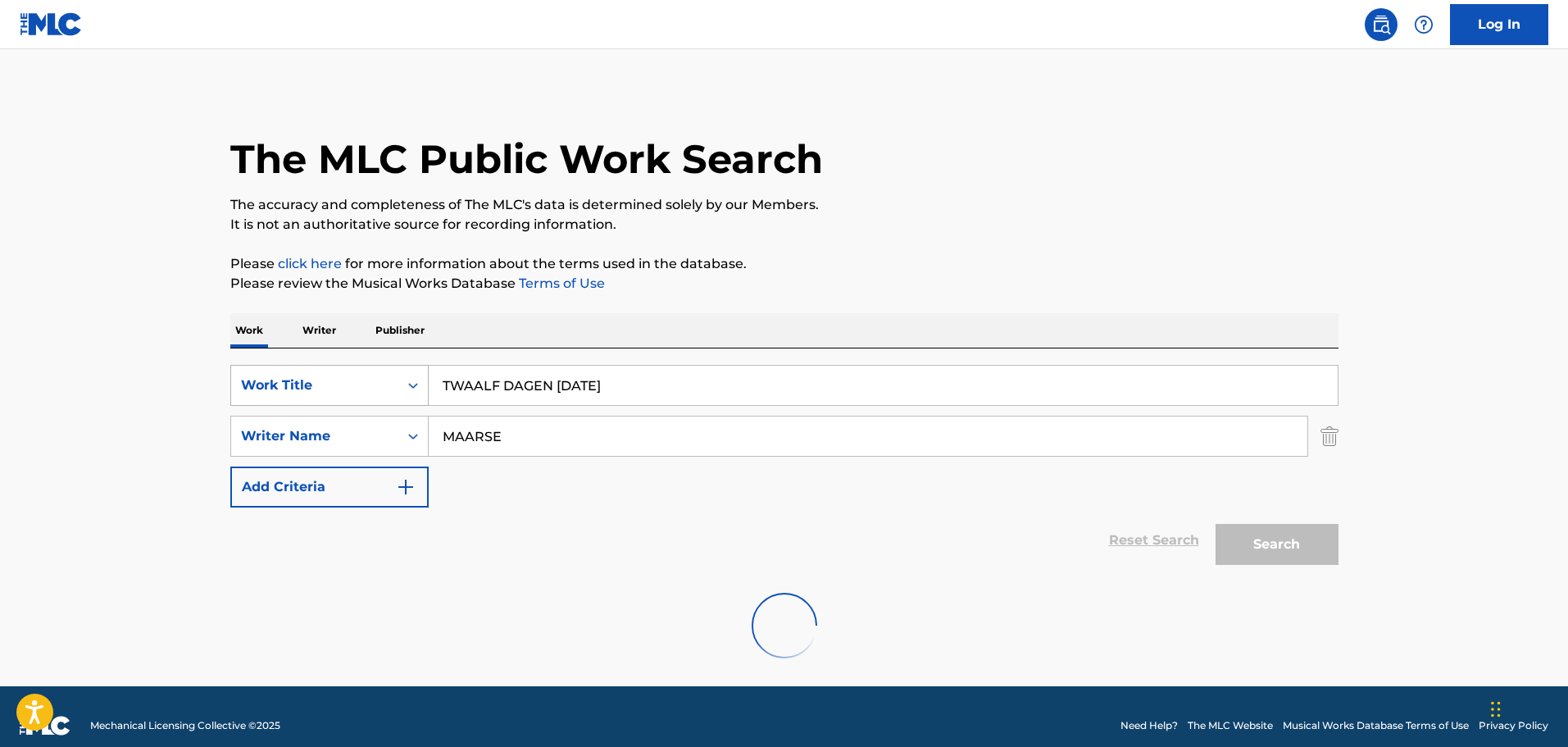
drag, startPoint x: 598, startPoint y: 384, endPoint x: 267, endPoint y: 372, distance: 331.2
click at [267, 372] on div "SearchWithCriteriabfecf4cd-09bd-4dbd-9927-074d6e2a39b6 Work Title TWAALF DAGEN …" at bounding box center [784, 386] width 1108 height 41
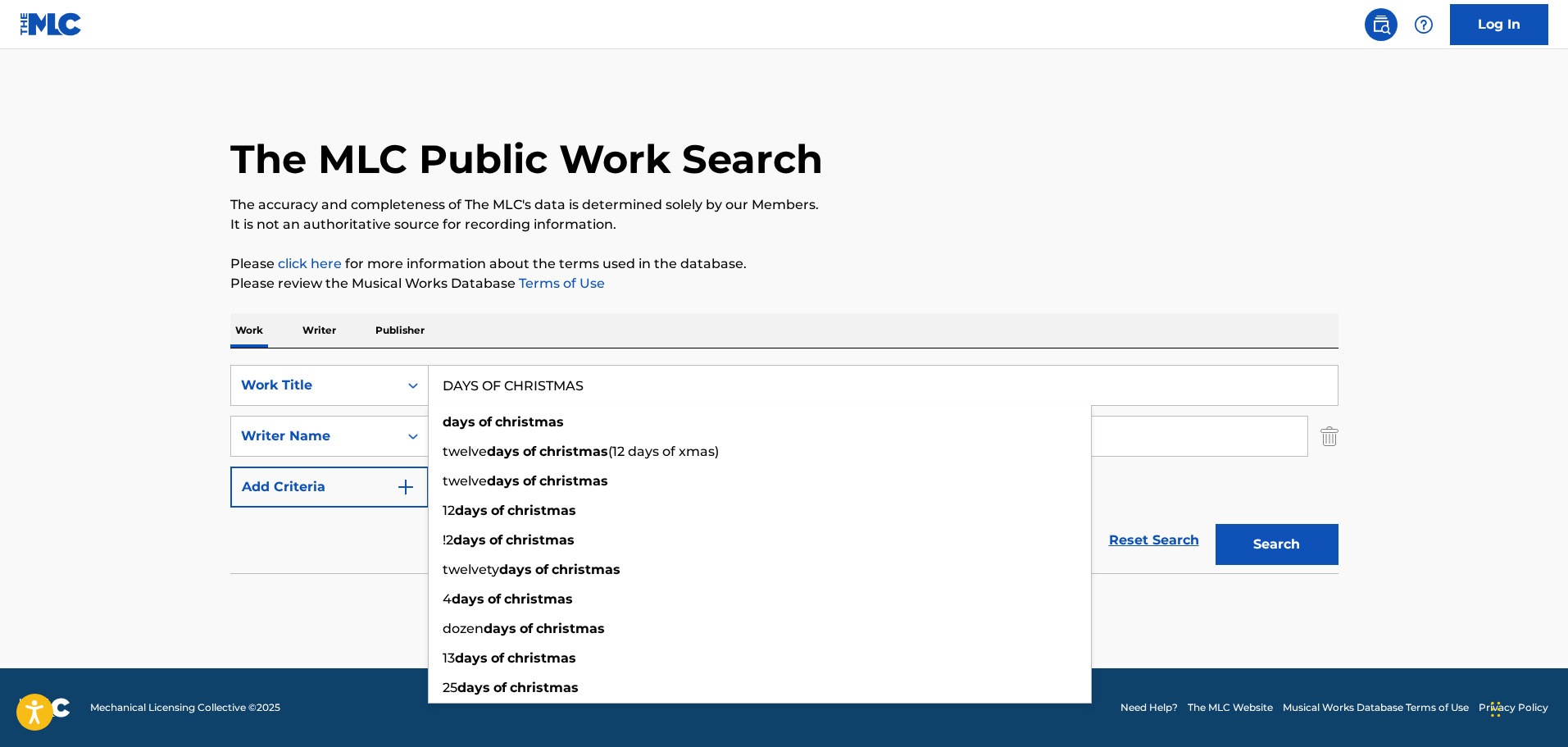
type input "DAYS OF CHRISTMAS"
click at [1215, 524] on button "Search" at bounding box center [1277, 544] width 123 height 41
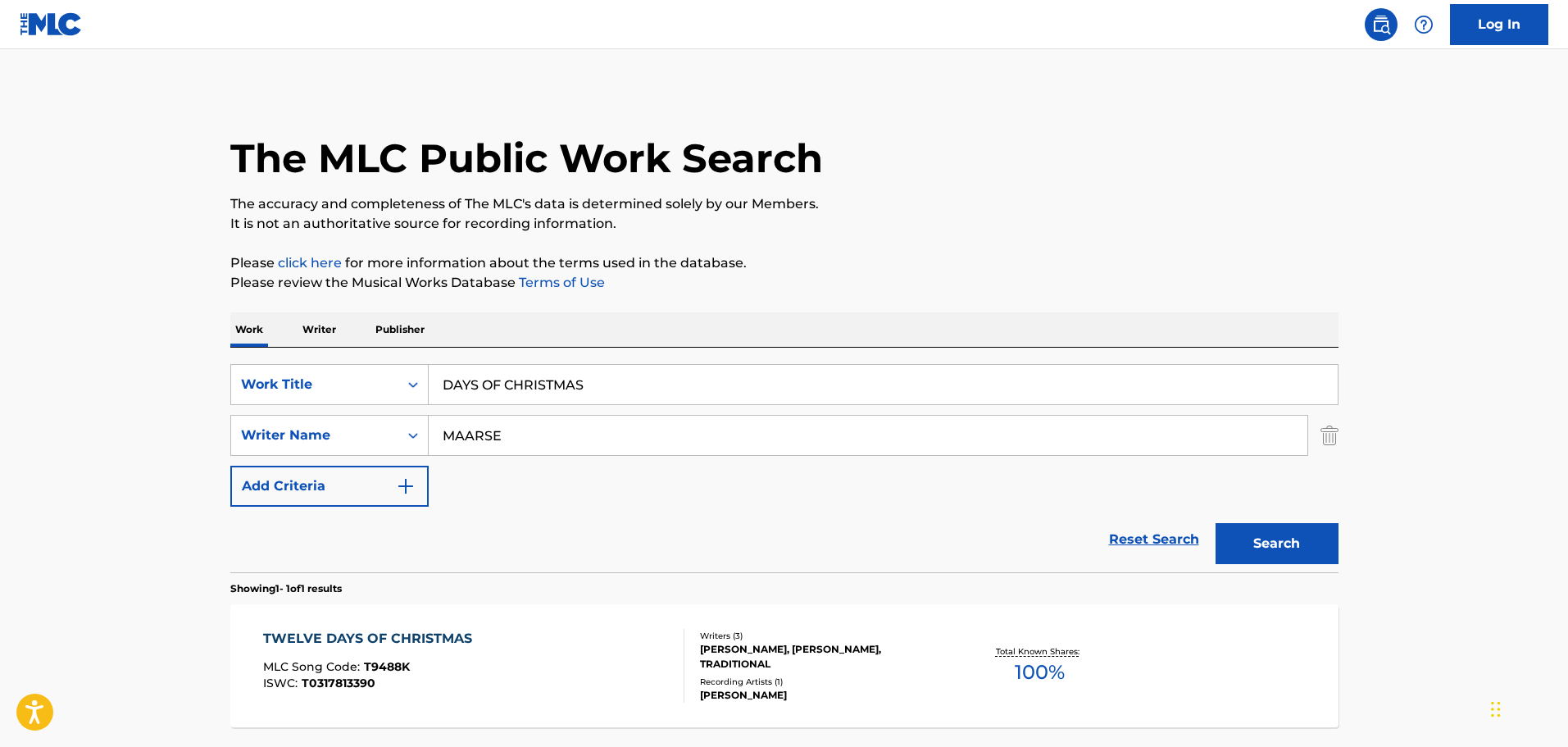
scroll to position [145, 0]
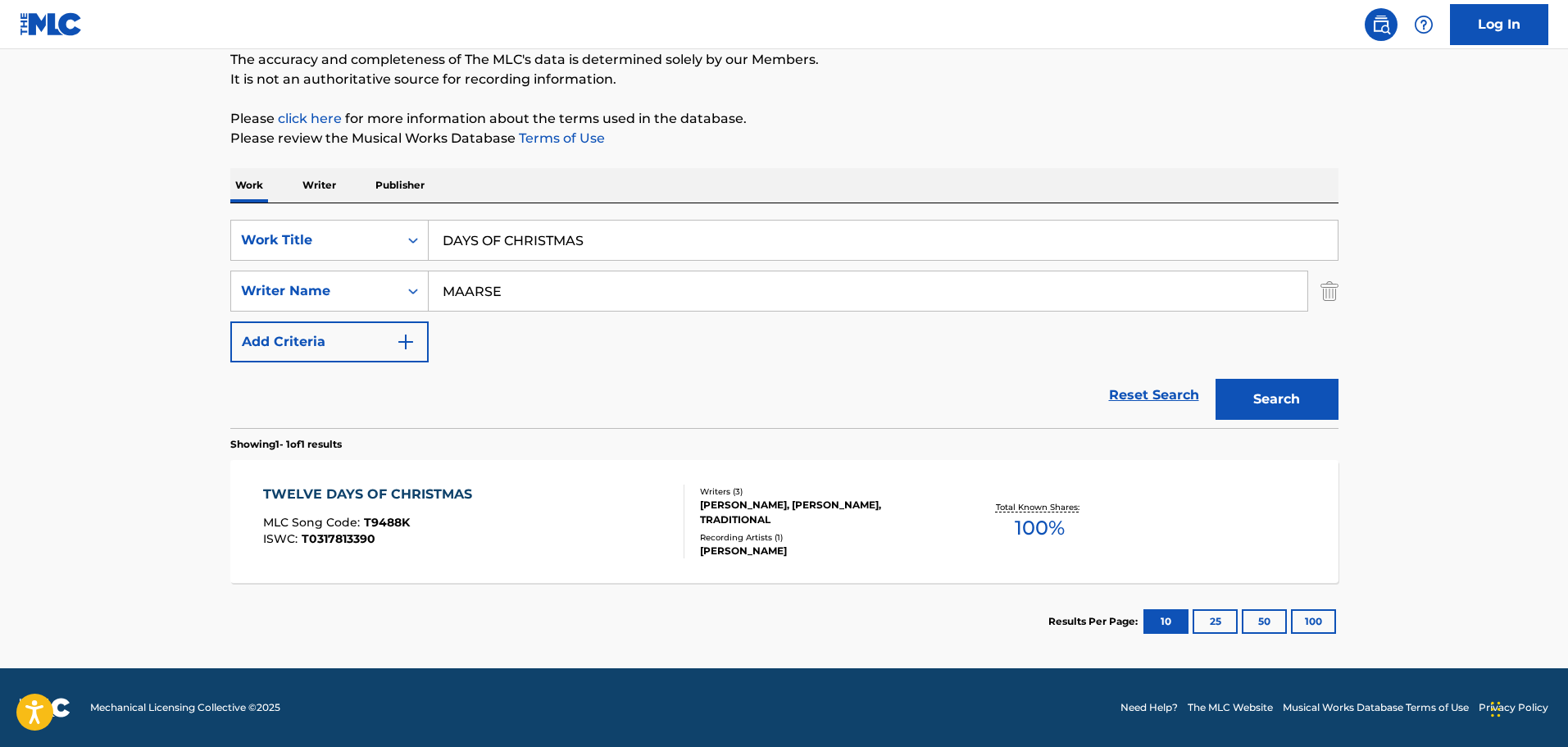
click at [527, 516] on div "TWELVE DAYS OF CHRISTMAS MLC Song Code : T9488K ISWC : T0317813390" at bounding box center [474, 521] width 421 height 74
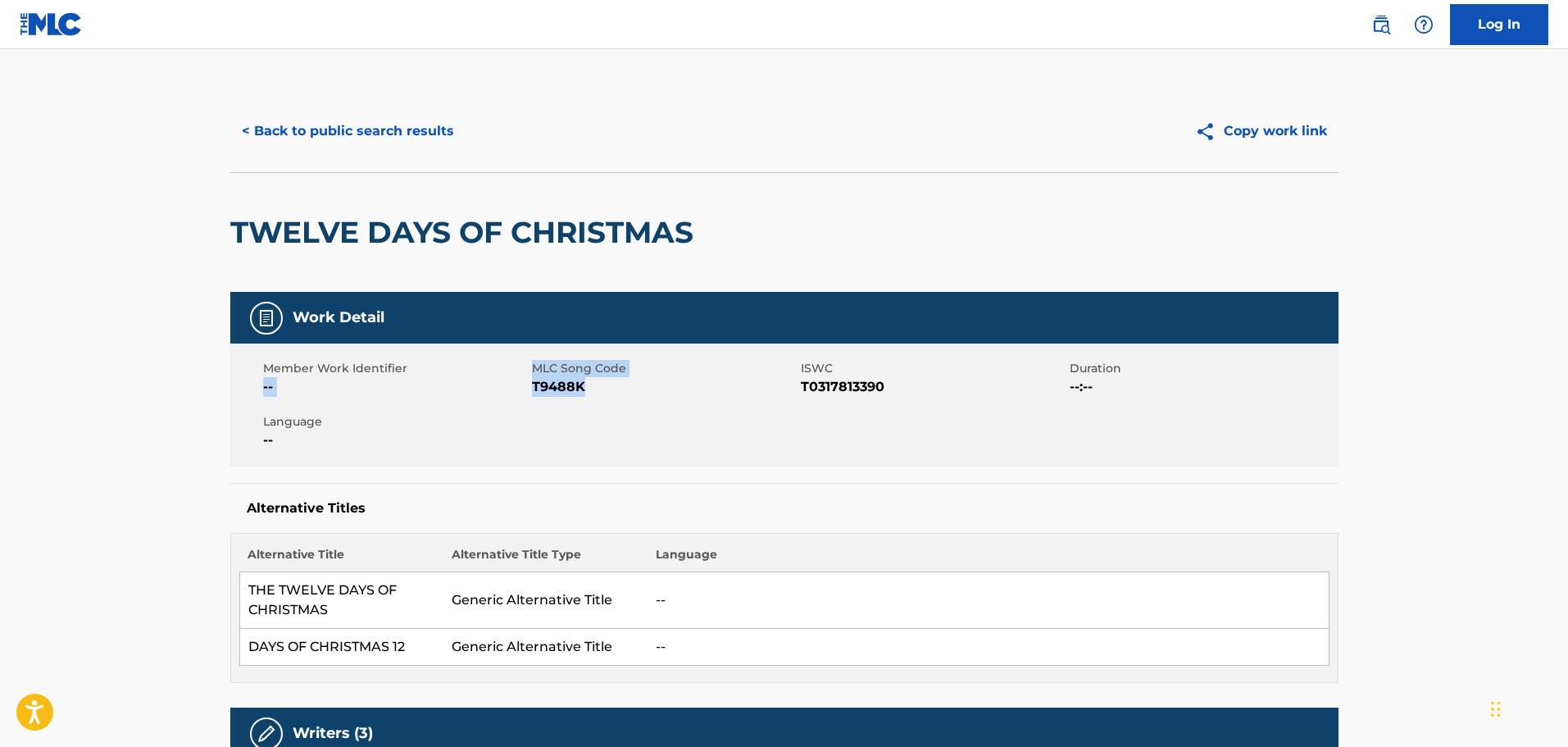
drag, startPoint x: 597, startPoint y: 393, endPoint x: 528, endPoint y: 366, distance: 74.1
click at [528, 366] on div "Member Work Identifier -- MLC Song Code T9488K ISWC T0317813390 Duration --:-- …" at bounding box center [784, 405] width 1108 height 123
click at [555, 369] on span "MLC Song Code" at bounding box center [664, 368] width 265 height 17
click at [590, 381] on span "T9488K" at bounding box center [664, 387] width 265 height 20
drag, startPoint x: 543, startPoint y: 380, endPoint x: 531, endPoint y: 364, distance: 20.0
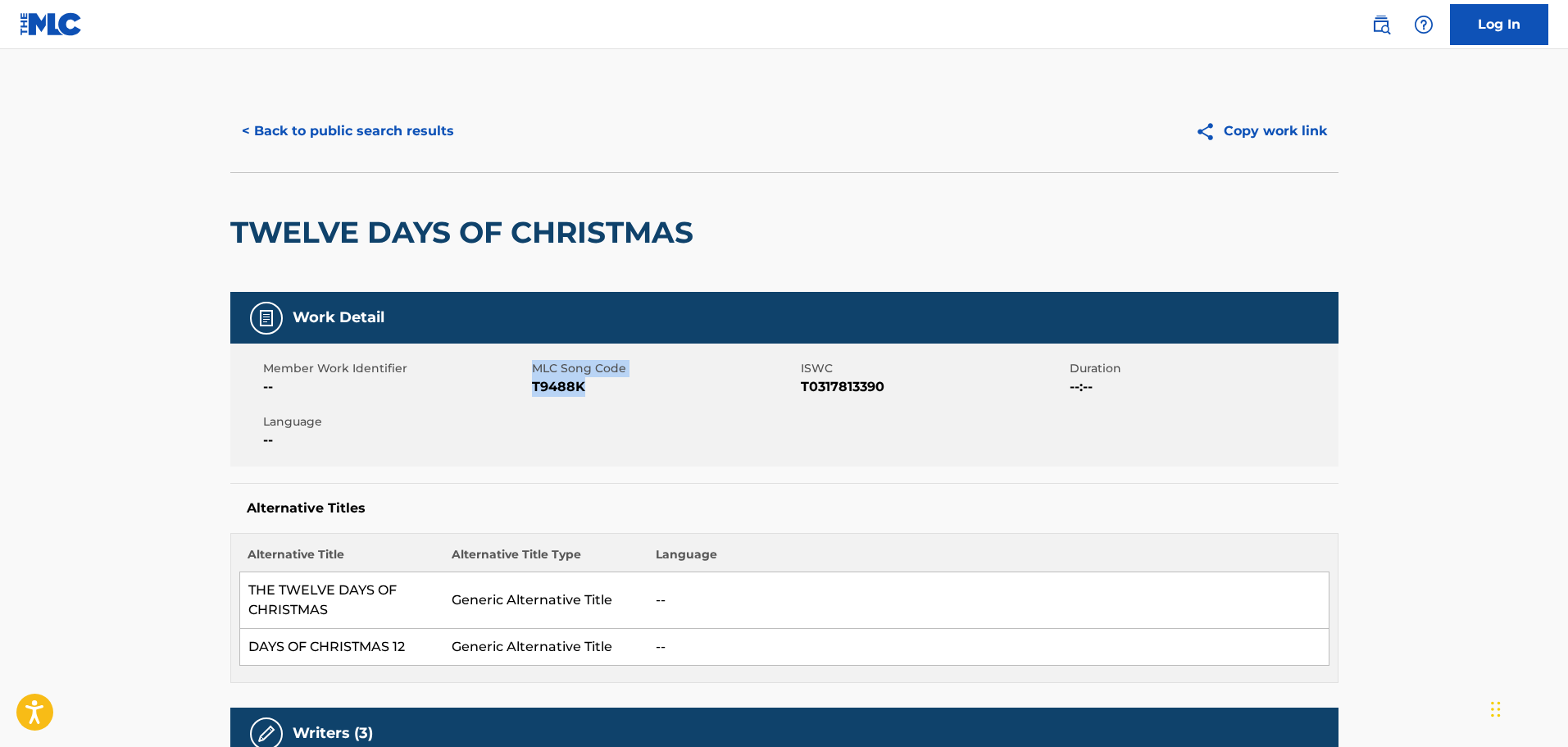
click at [532, 364] on div "MLC Song Code T9488K" at bounding box center [666, 378] width 269 height 37
copy div "MLC Song Code T9488K"
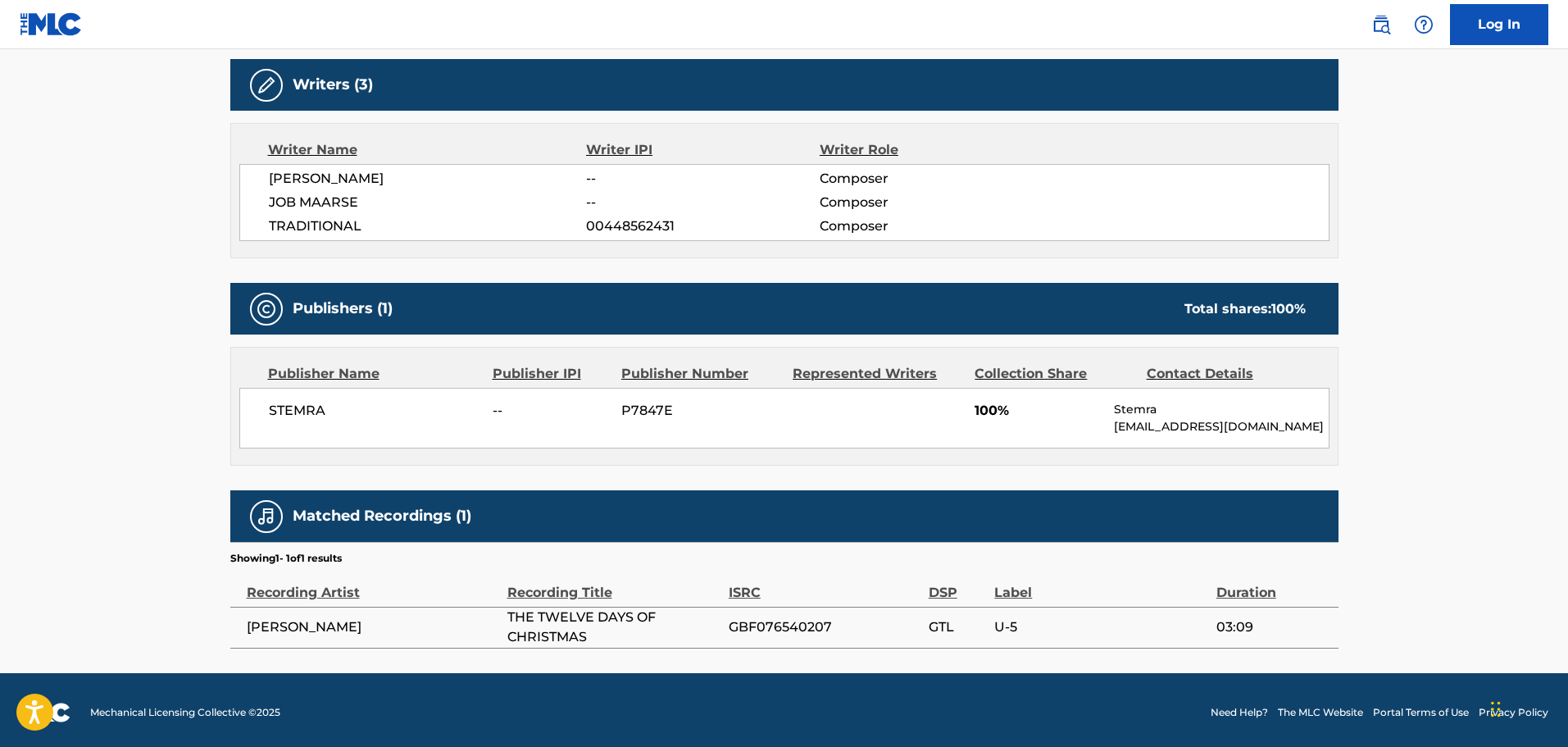
scroll to position [653, 0]
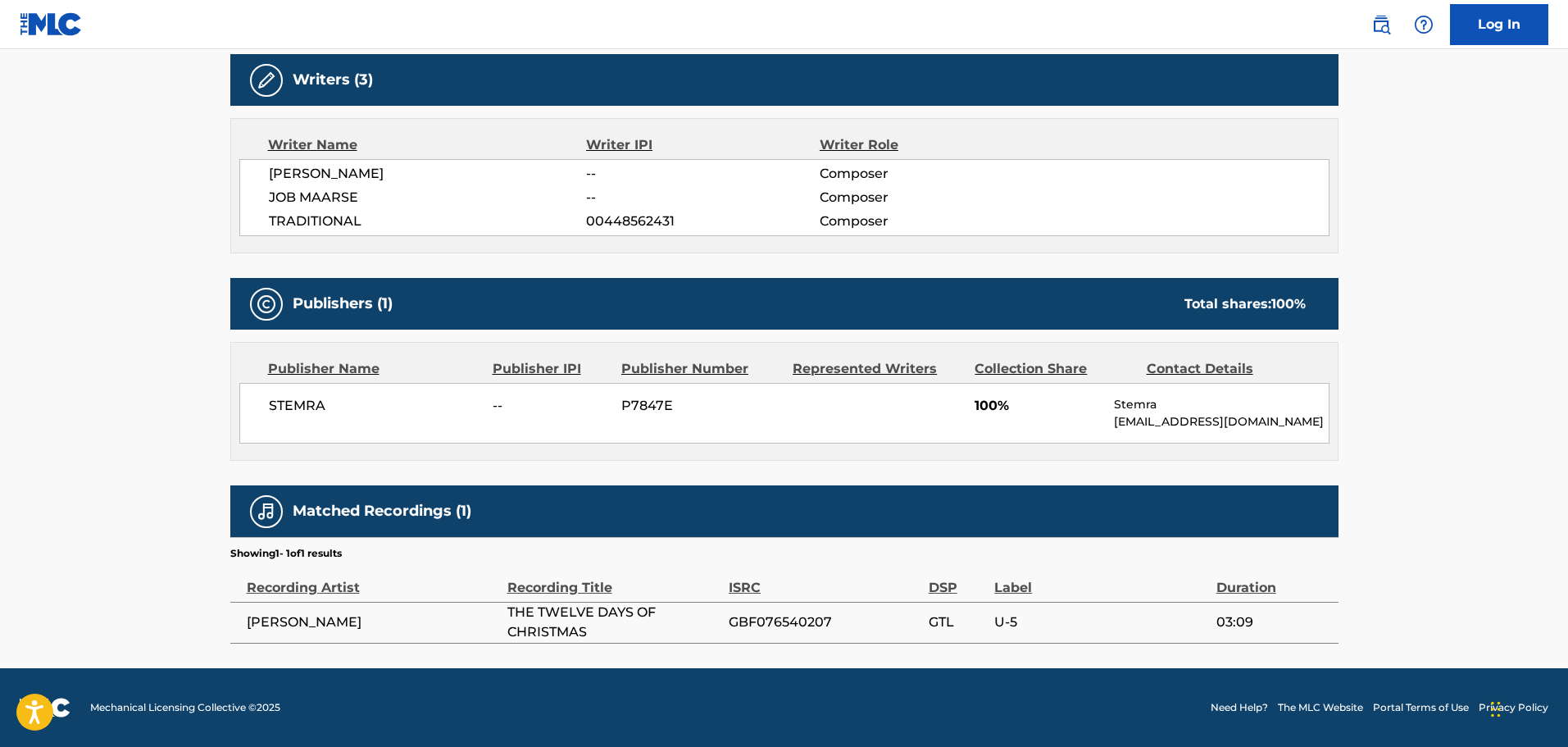
click at [353, 418] on div "STEMRA -- P7847E 100% Stemra [EMAIL_ADDRESS][DOMAIN_NAME]" at bounding box center [784, 413] width 1091 height 61
drag, startPoint x: 301, startPoint y: 628, endPoint x: 443, endPoint y: 625, distance: 142.0
click at [443, 625] on span "[PERSON_NAME]" at bounding box center [372, 622] width 253 height 20
click at [272, 638] on td "[PERSON_NAME]" at bounding box center [369, 622] width 277 height 41
drag, startPoint x: 366, startPoint y: 620, endPoint x: 571, endPoint y: 623, distance: 205.0
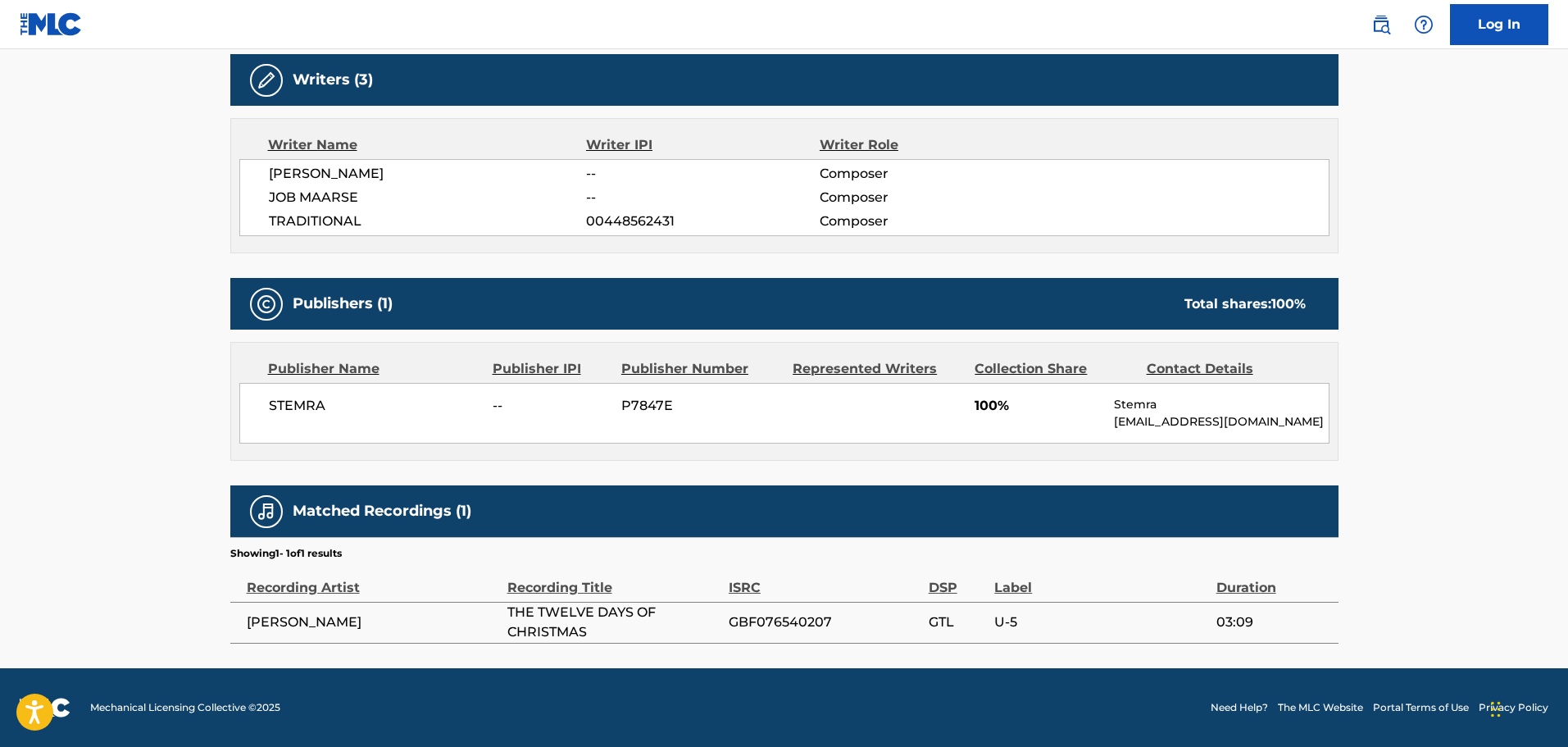
click at [498, 622] on span "[PERSON_NAME]" at bounding box center [372, 622] width 253 height 20
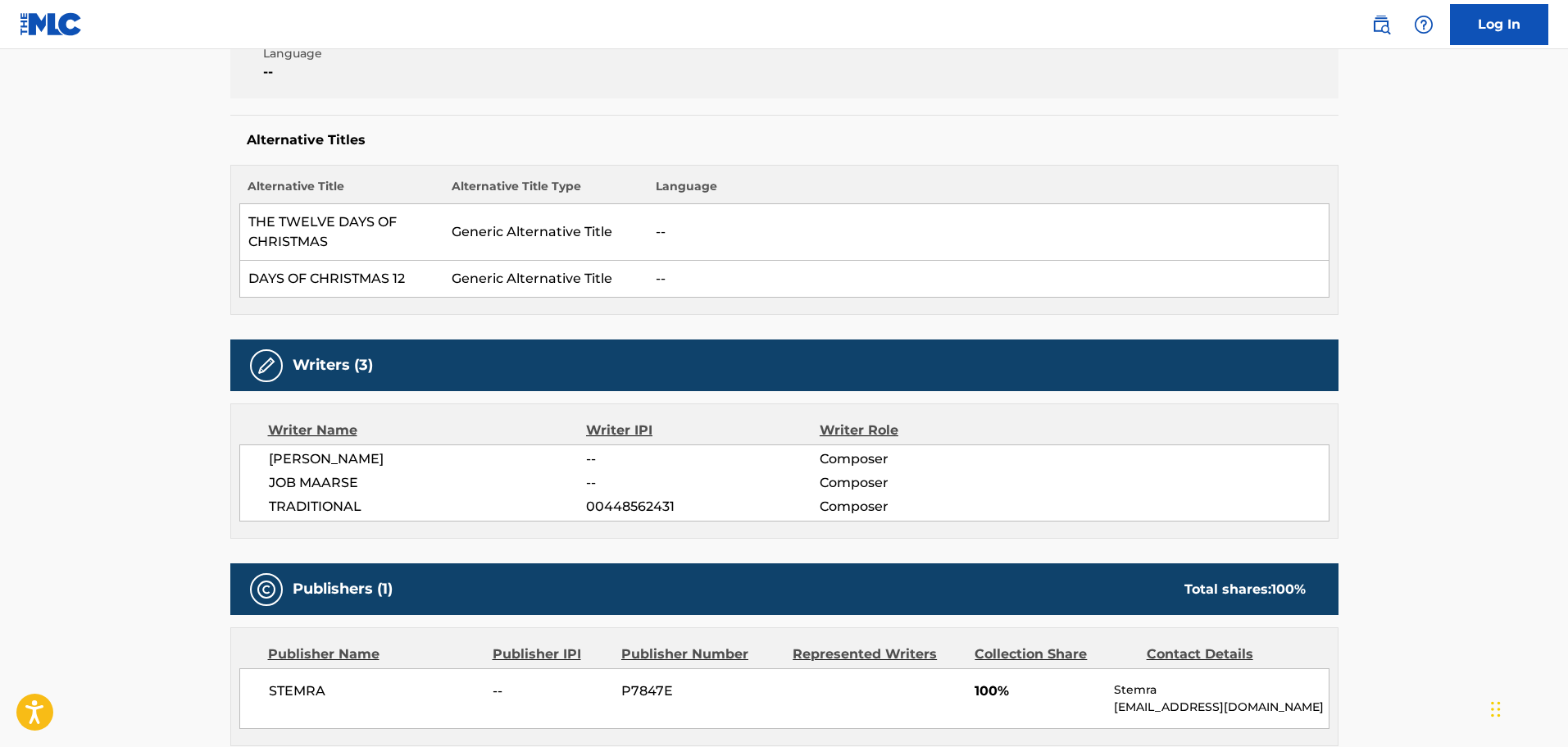
scroll to position [0, 0]
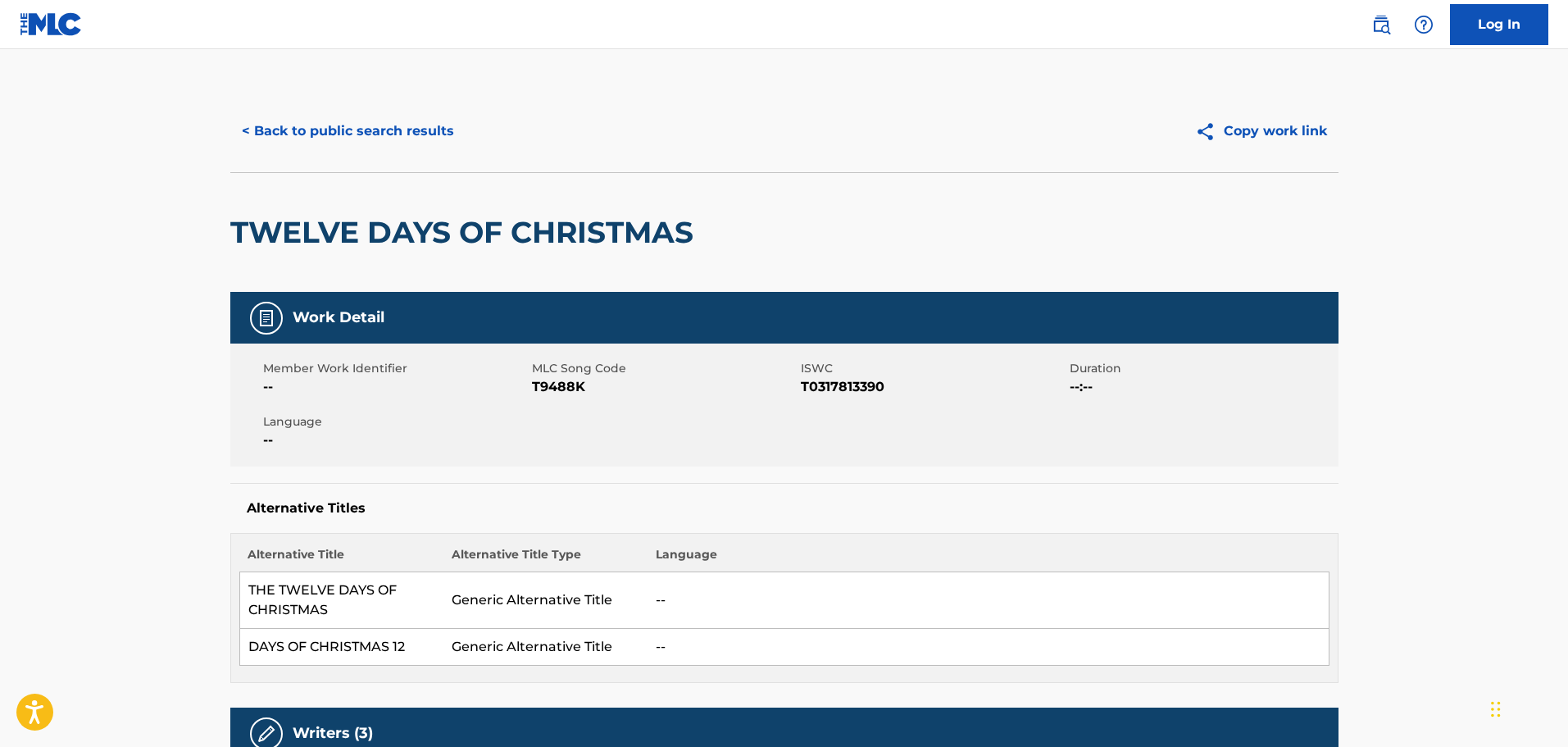
click at [339, 132] on button "< Back to public search results" at bounding box center [348, 131] width 236 height 41
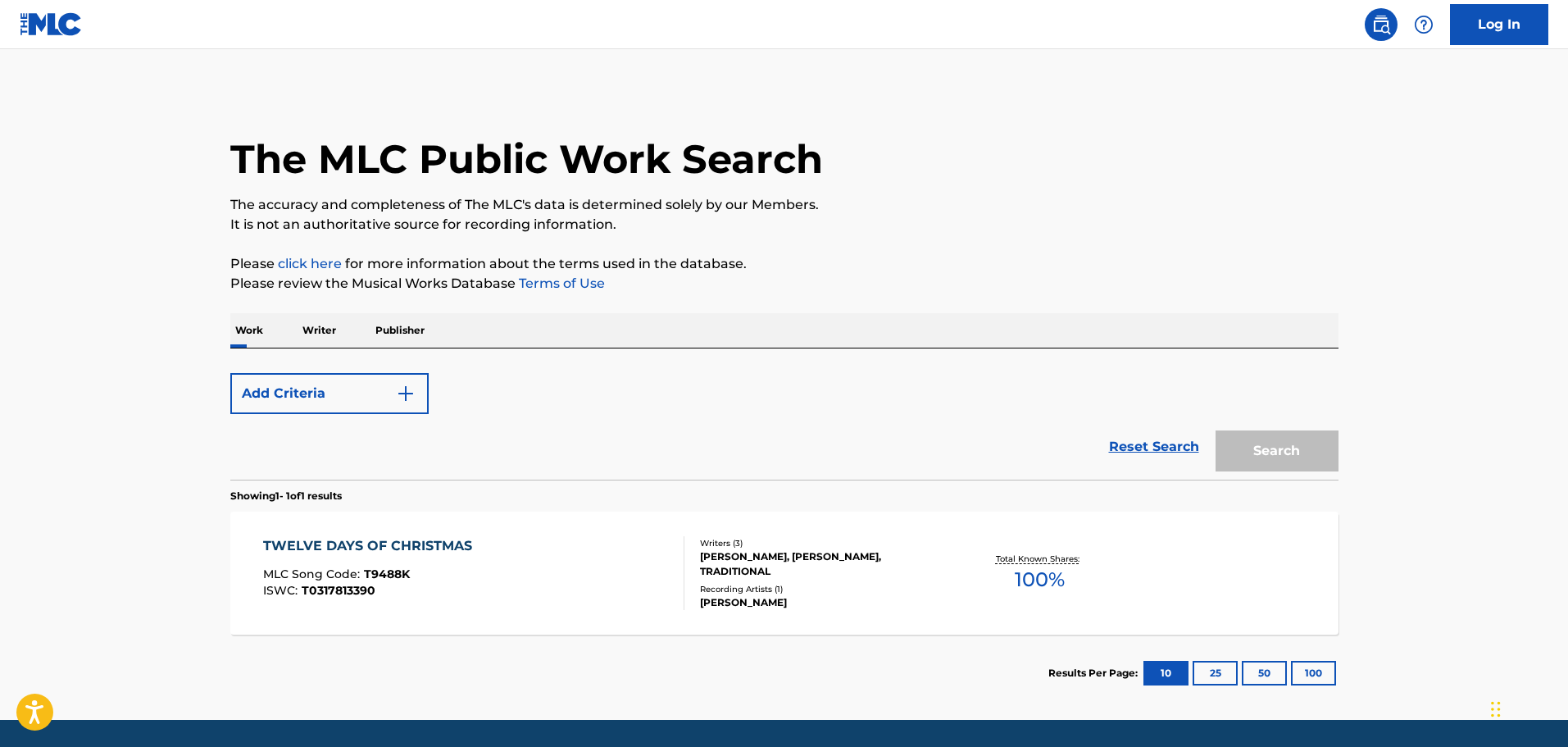
scroll to position [52, 0]
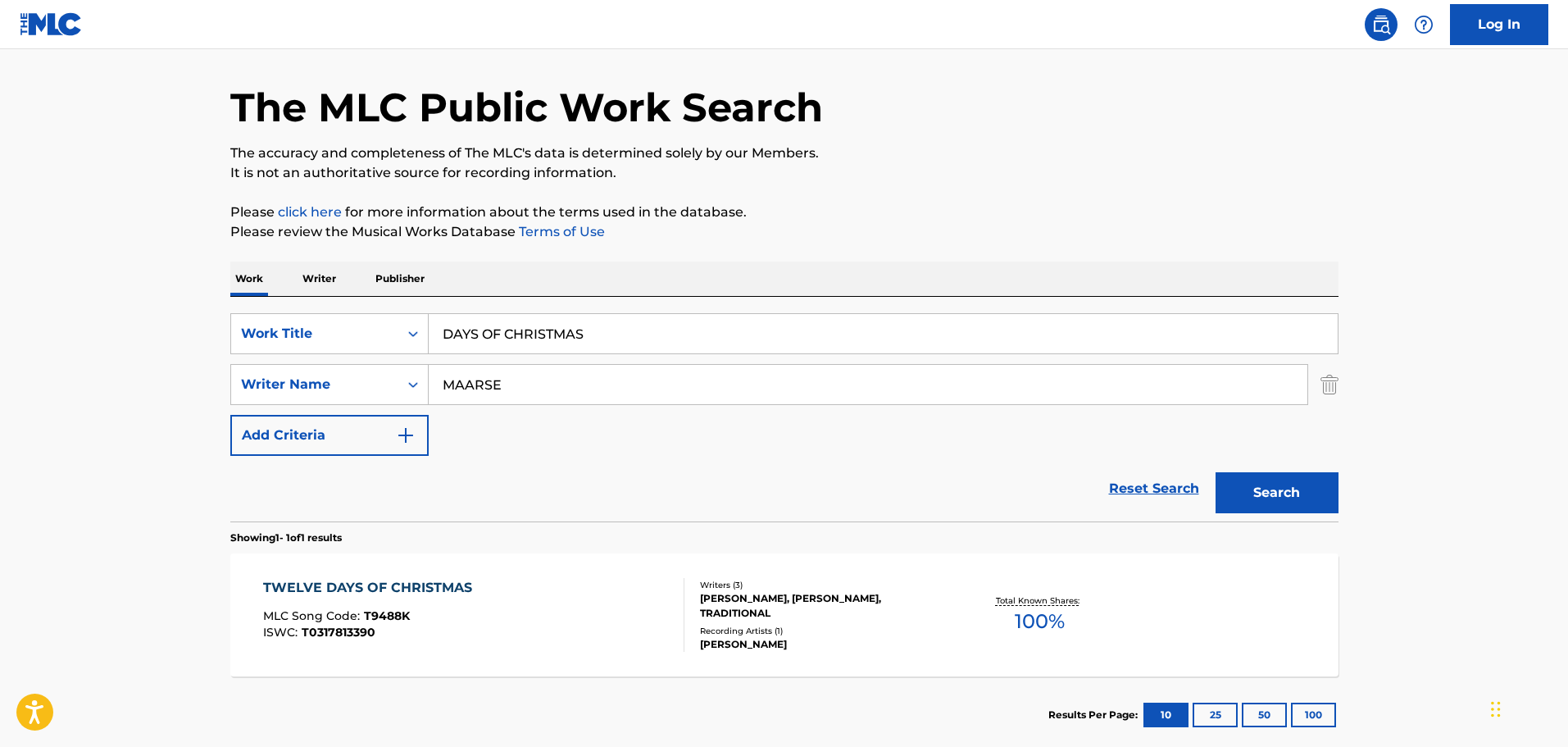
drag, startPoint x: 526, startPoint y: 331, endPoint x: 136, endPoint y: 299, distance: 391.3
click at [136, 299] on main "The MLC Public Work Search The accuracy and completeness of The MLC's data is d…" at bounding box center [784, 379] width 1568 height 764
click at [1174, 495] on link "Reset Search" at bounding box center [1154, 488] width 106 height 36
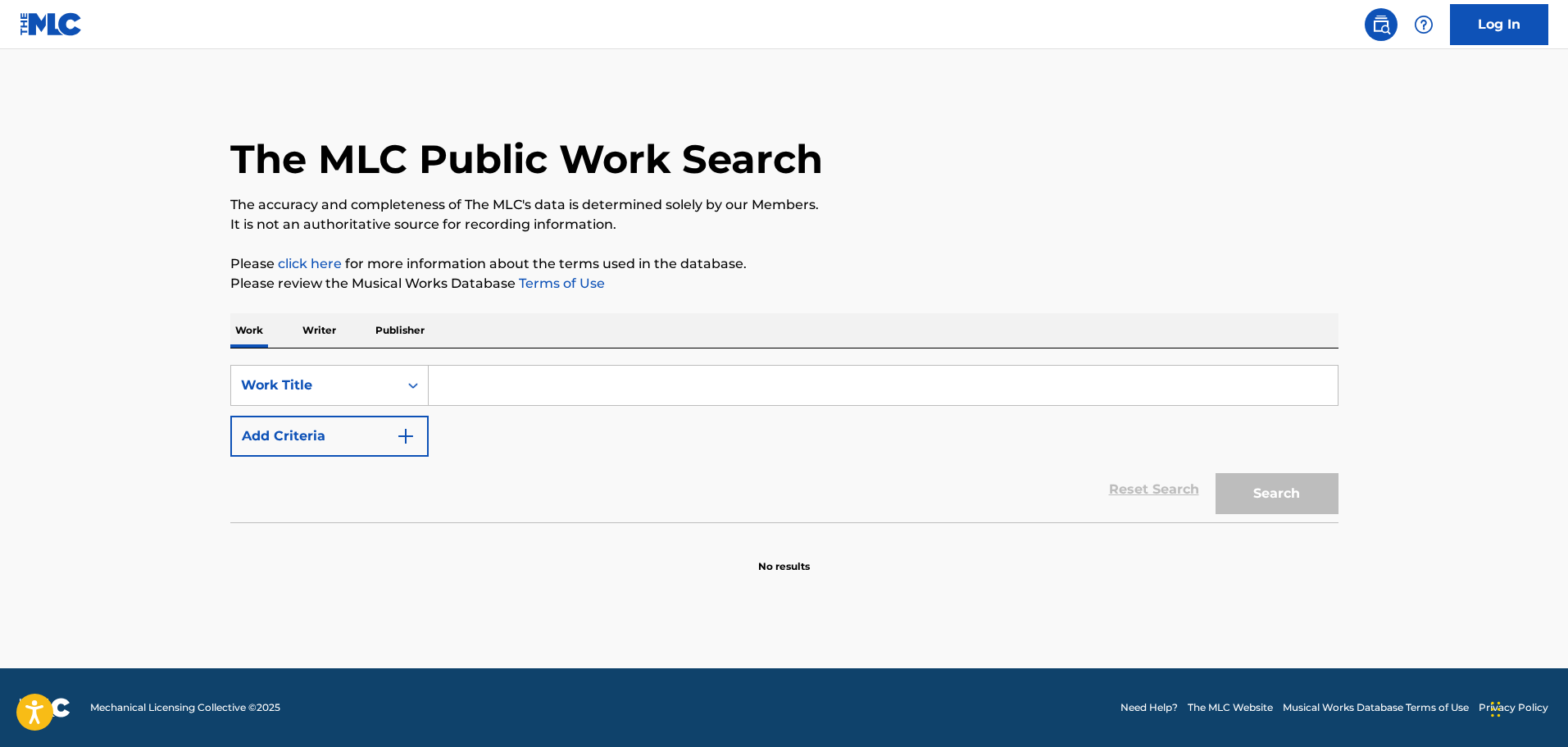
scroll to position [0, 0]
click at [680, 386] on input "Search Form" at bounding box center [883, 386] width 909 height 39
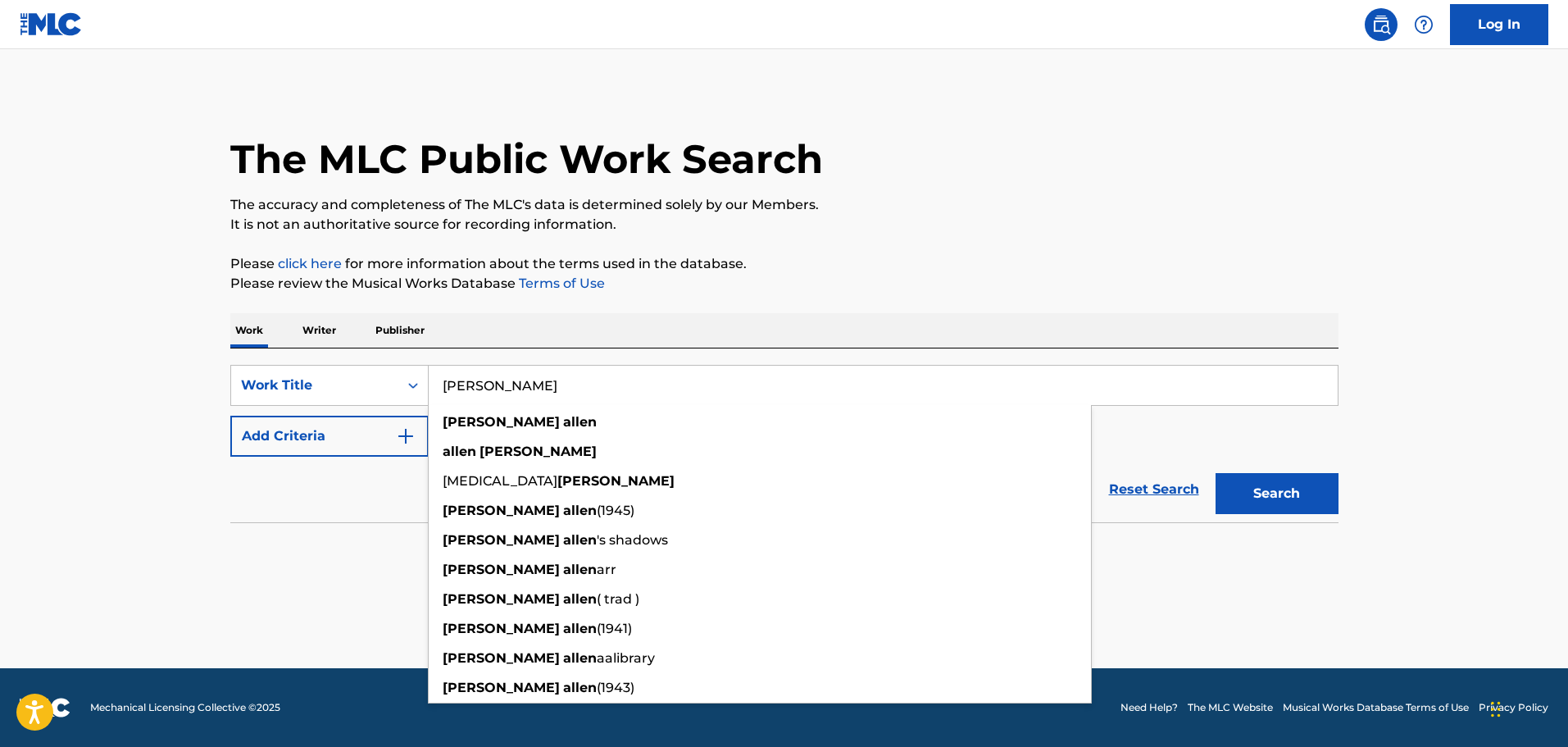
type input "[PERSON_NAME]"
click at [1215, 473] on button "Search" at bounding box center [1277, 494] width 123 height 41
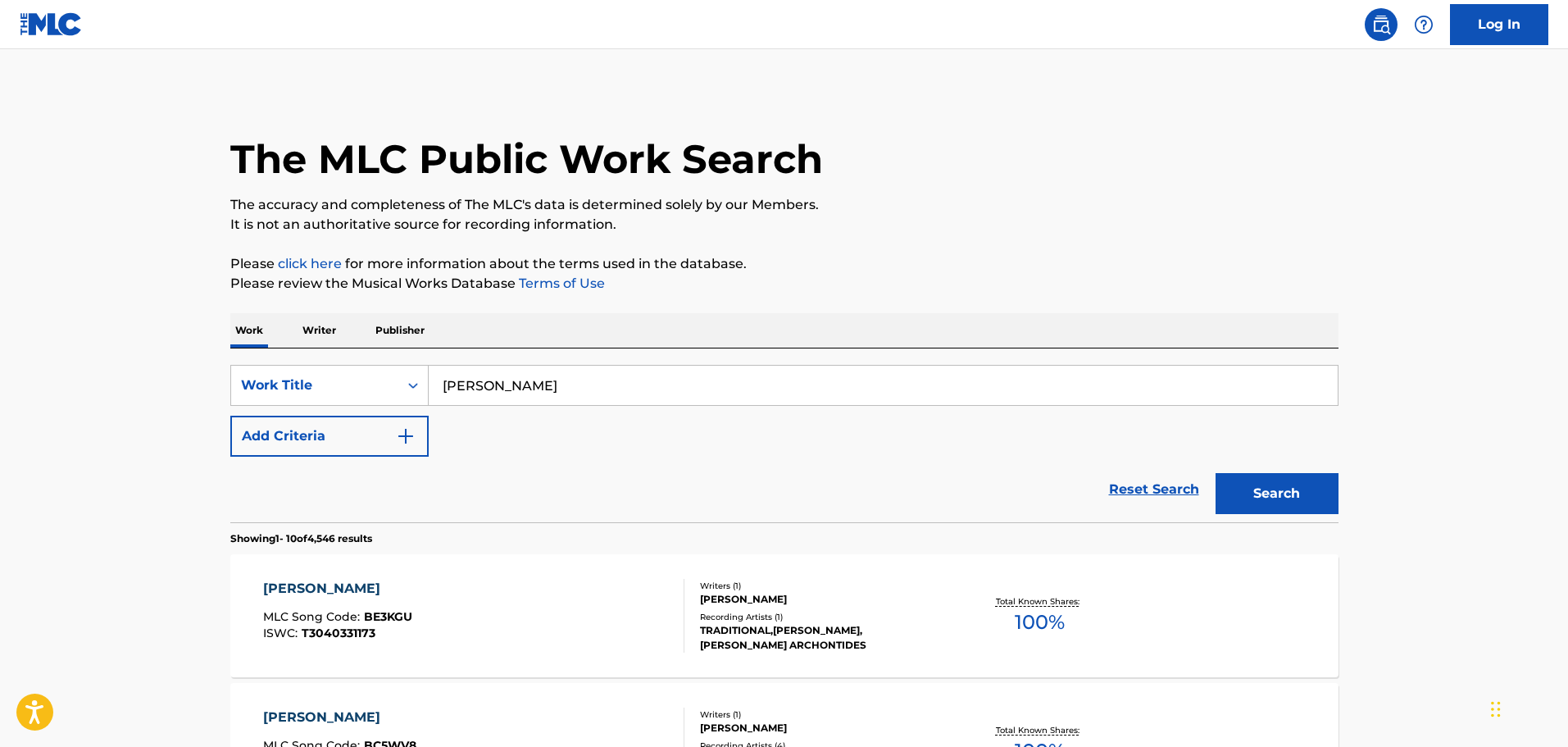
click at [388, 439] on button "Add Criteria" at bounding box center [329, 436] width 198 height 41
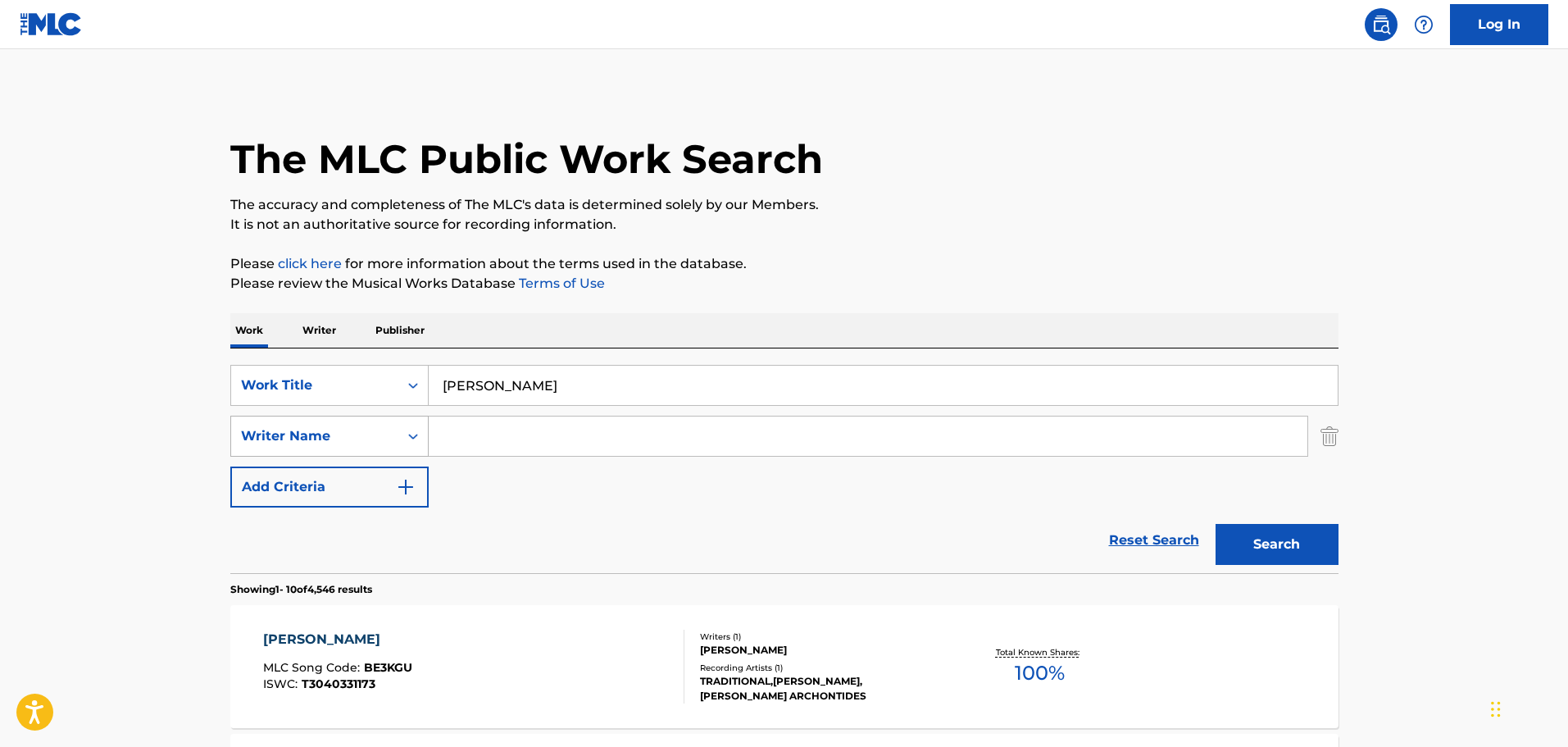
click at [415, 433] on icon "Search Form" at bounding box center [413, 436] width 16 height 16
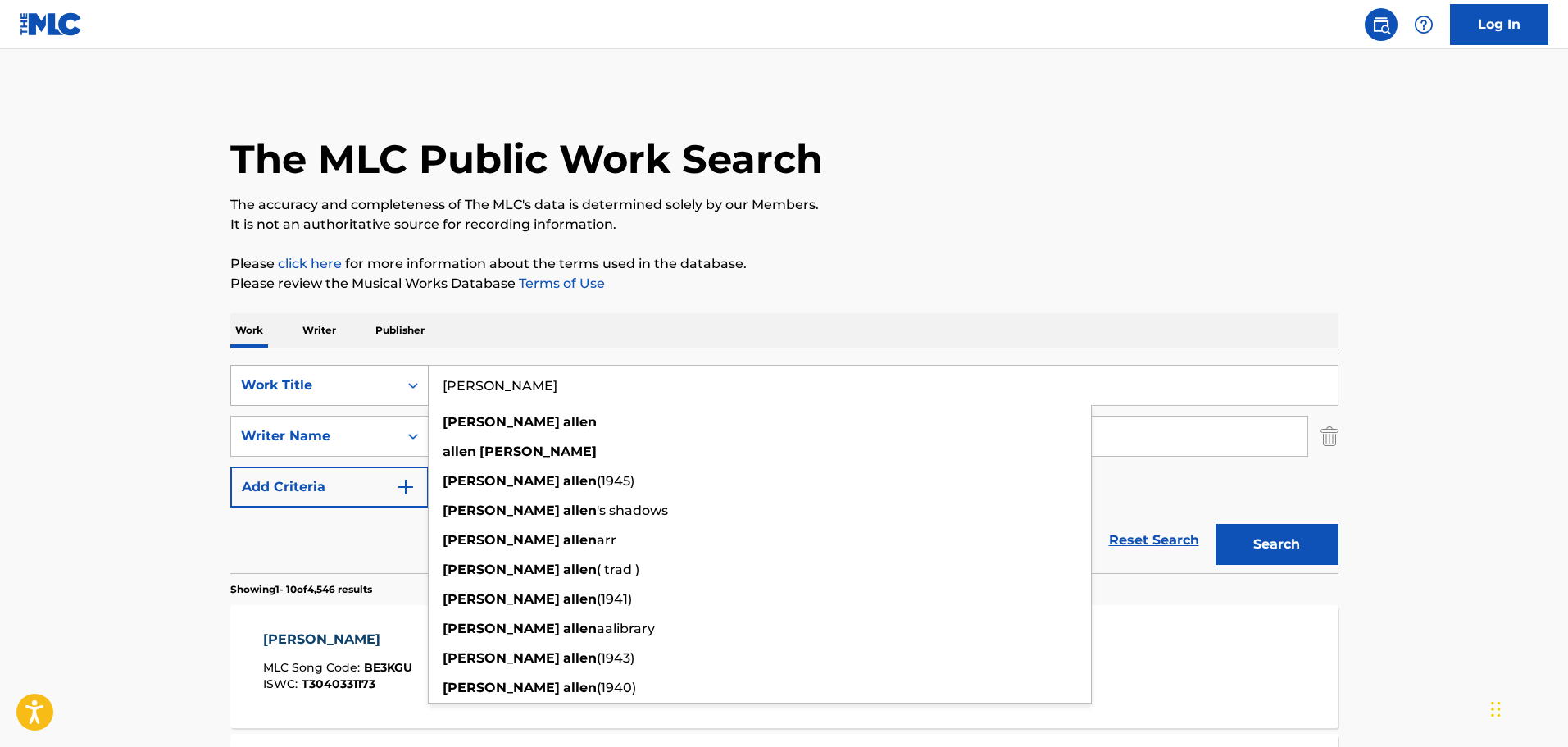
drag, startPoint x: 369, startPoint y: 371, endPoint x: 311, endPoint y: 365, distance: 58.3
click at [311, 365] on div "SearchWithCriteriabfecf4cd-09bd-4dbd-9927-074d6e2a39b6 Work Title [PERSON_NAME]…" at bounding box center [784, 386] width 1108 height 41
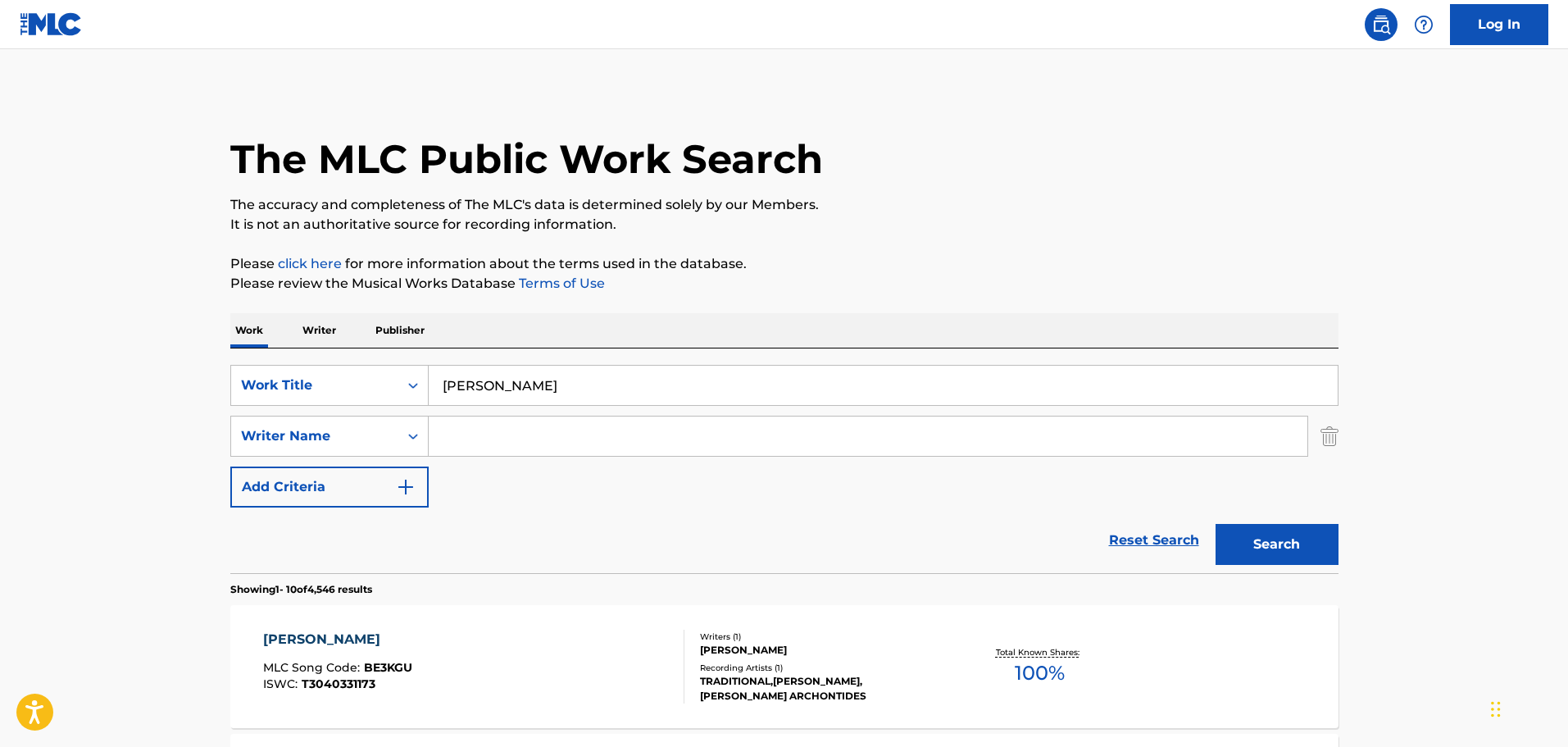
drag, startPoint x: 158, startPoint y: 453, endPoint x: 235, endPoint y: 438, distance: 78.4
click at [522, 434] on input "Search Form" at bounding box center [867, 436] width 879 height 39
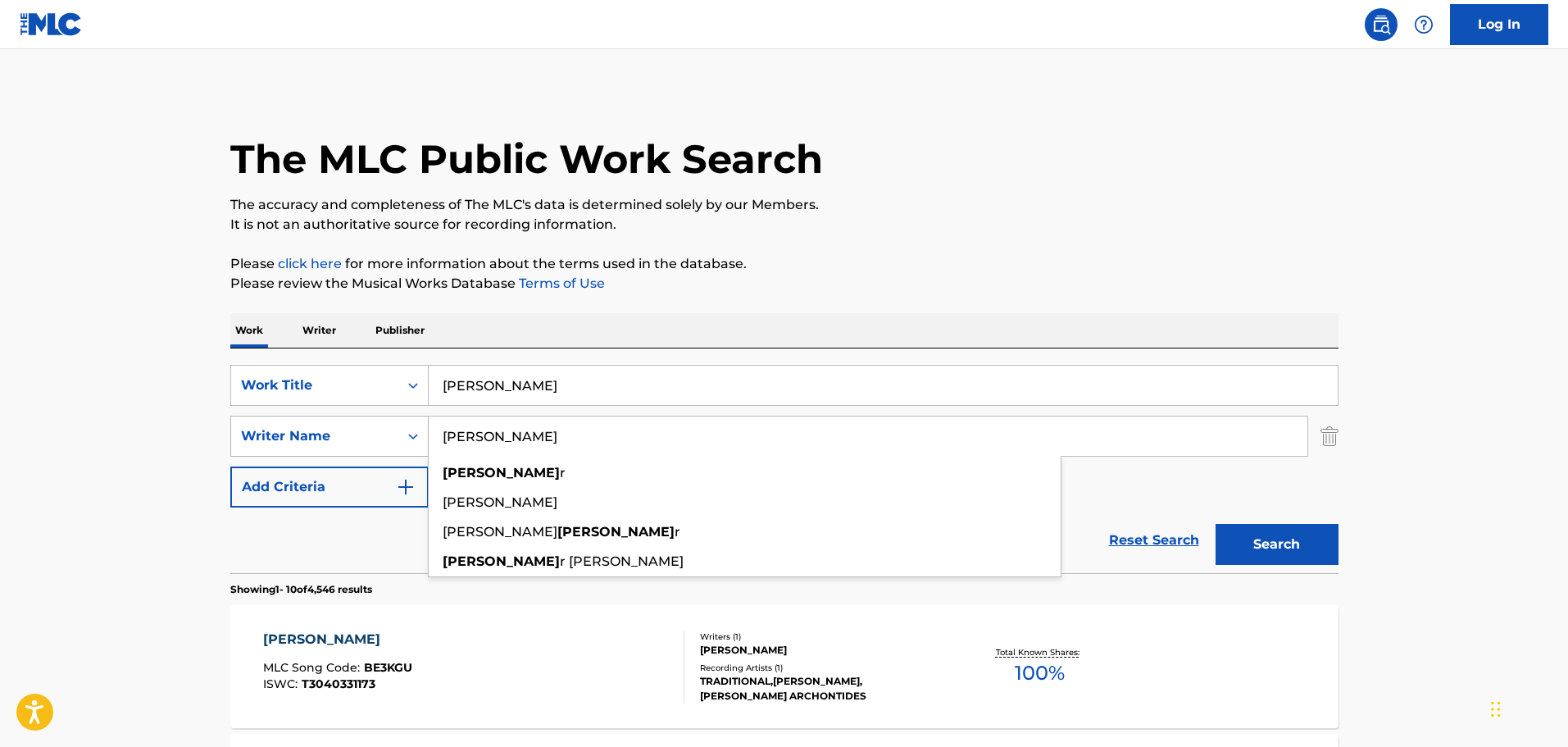
click at [1215, 524] on button "Search" at bounding box center [1277, 544] width 123 height 41
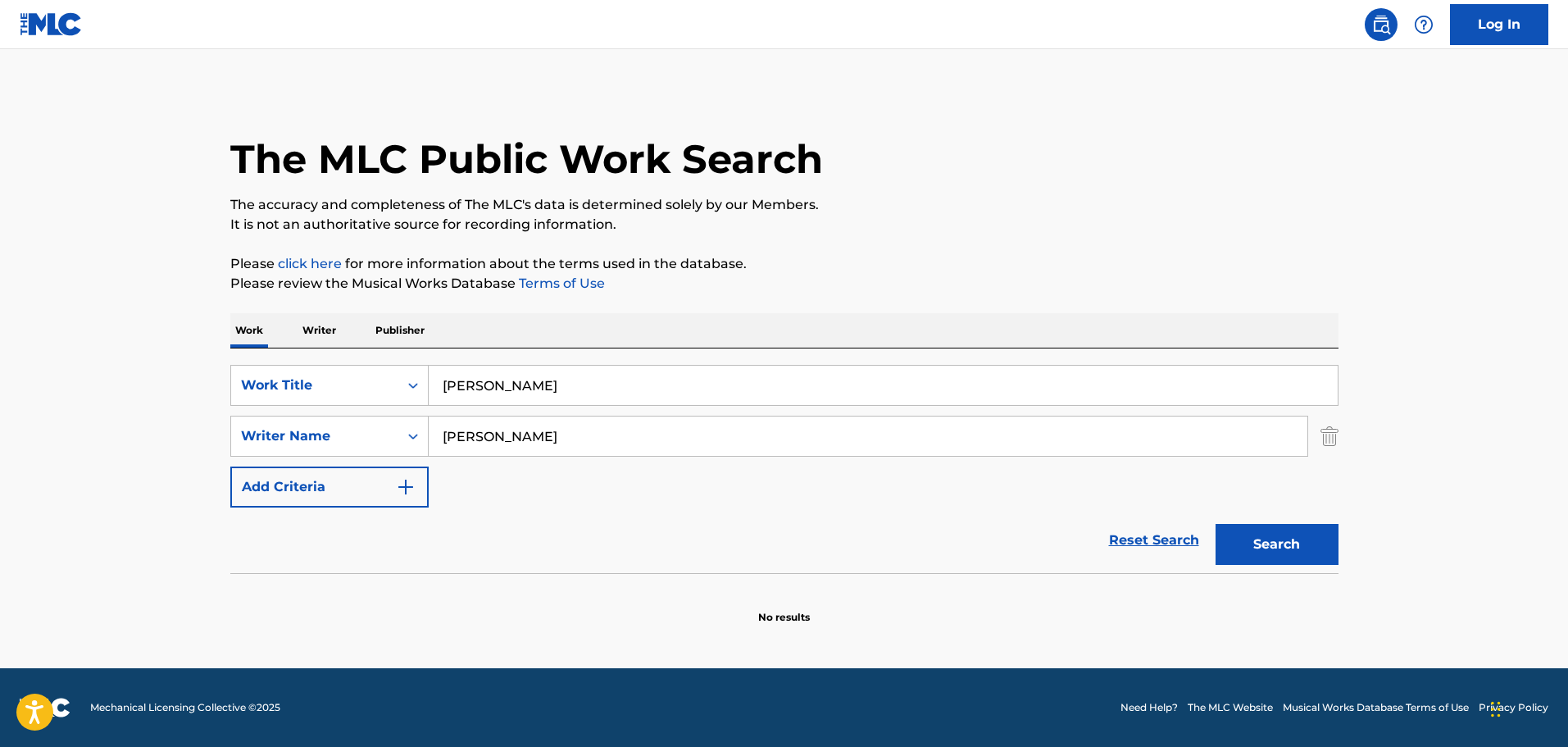
click at [523, 610] on section "No results" at bounding box center [784, 603] width 1108 height 43
drag, startPoint x: 419, startPoint y: 429, endPoint x: 145, endPoint y: 370, distance: 280.3
click at [194, 376] on main "The MLC Public Work Search The accuracy and completeness of The MLC's data is d…" at bounding box center [784, 358] width 1568 height 618
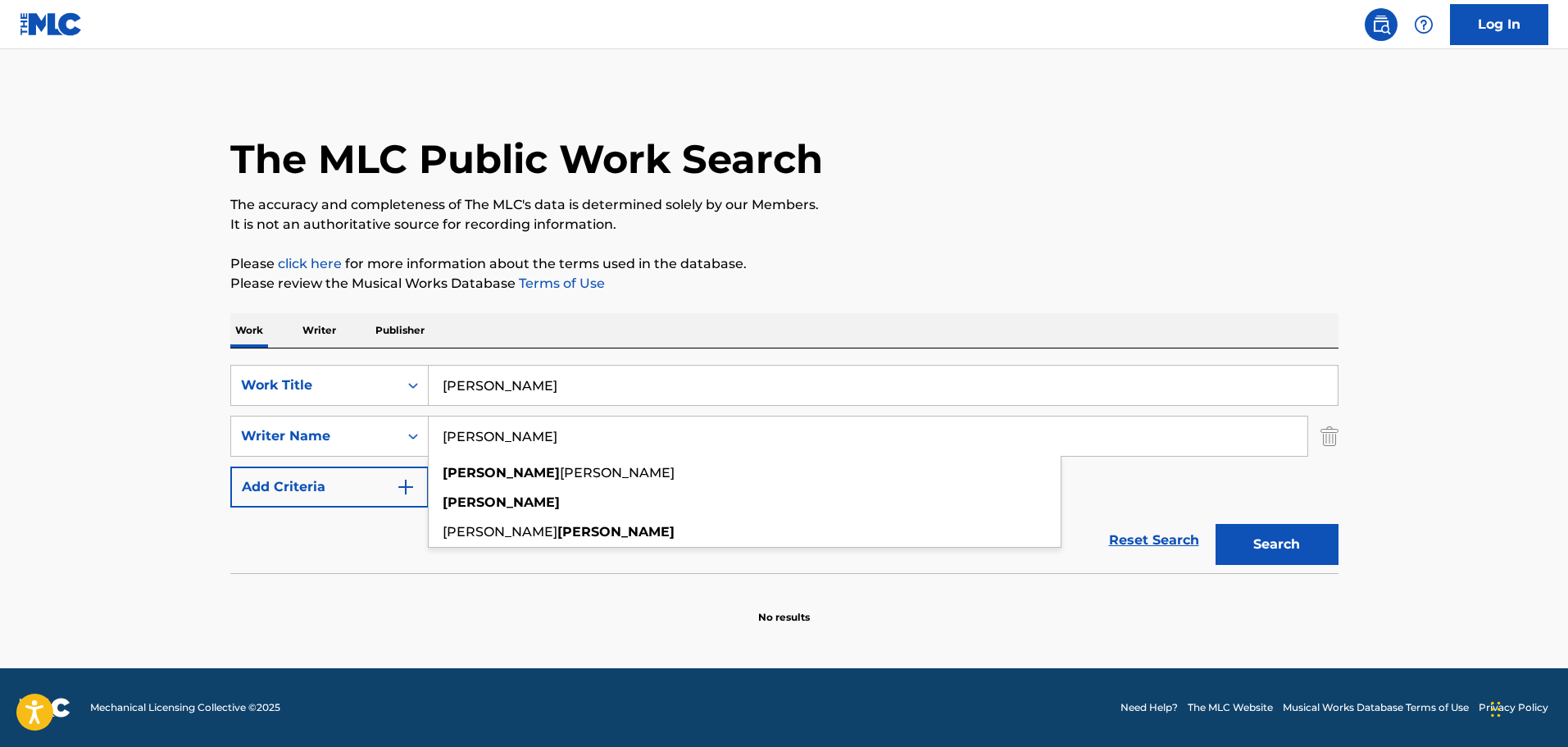
paste input "[URL][DOMAIN_NAME]"
type input "[URL][DOMAIN_NAME]"
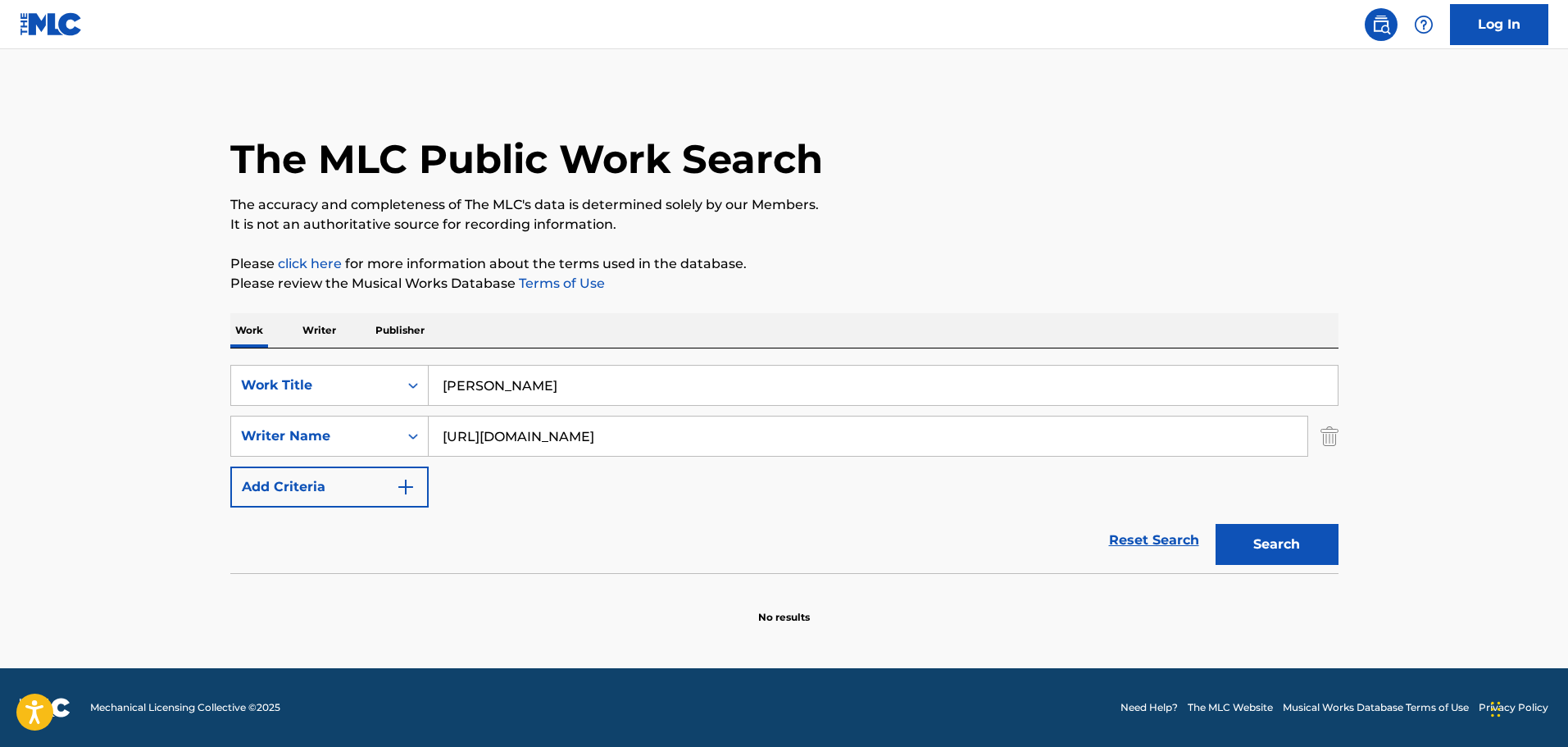
drag, startPoint x: 612, startPoint y: 436, endPoint x: 0, endPoint y: 370, distance: 615.5
click at [0, 374] on main "The MLC Public Work Search The accuracy and completeness of The MLC's data is d…" at bounding box center [784, 358] width 1568 height 618
click at [675, 579] on section at bounding box center [784, 577] width 1108 height 9
